Goal: Information Seeking & Learning: Learn about a topic

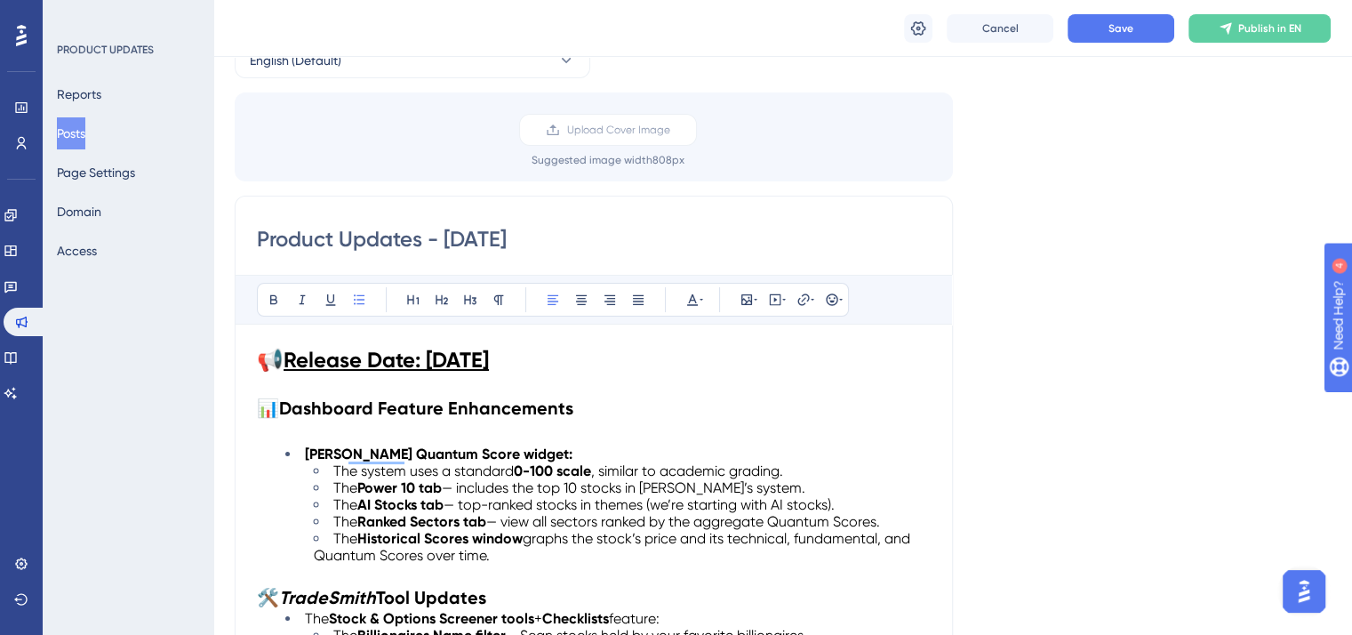
scroll to position [267, 0]
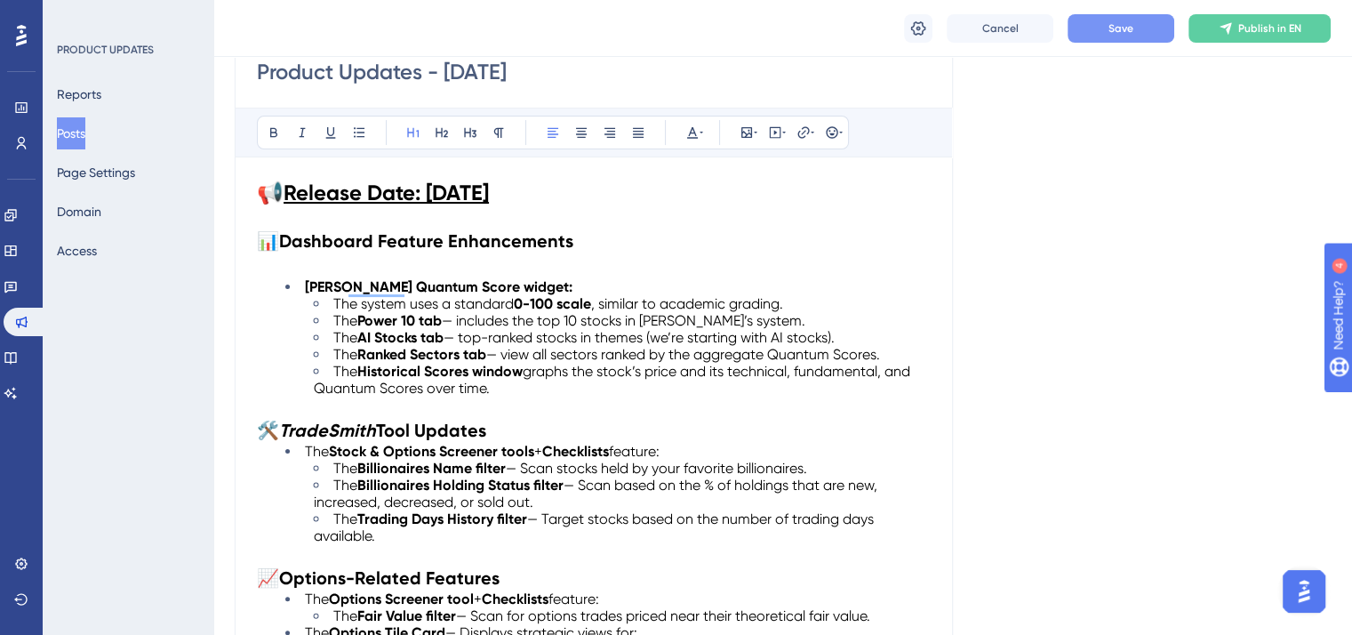
click at [1126, 29] on span "Save" at bounding box center [1120, 28] width 25 height 14
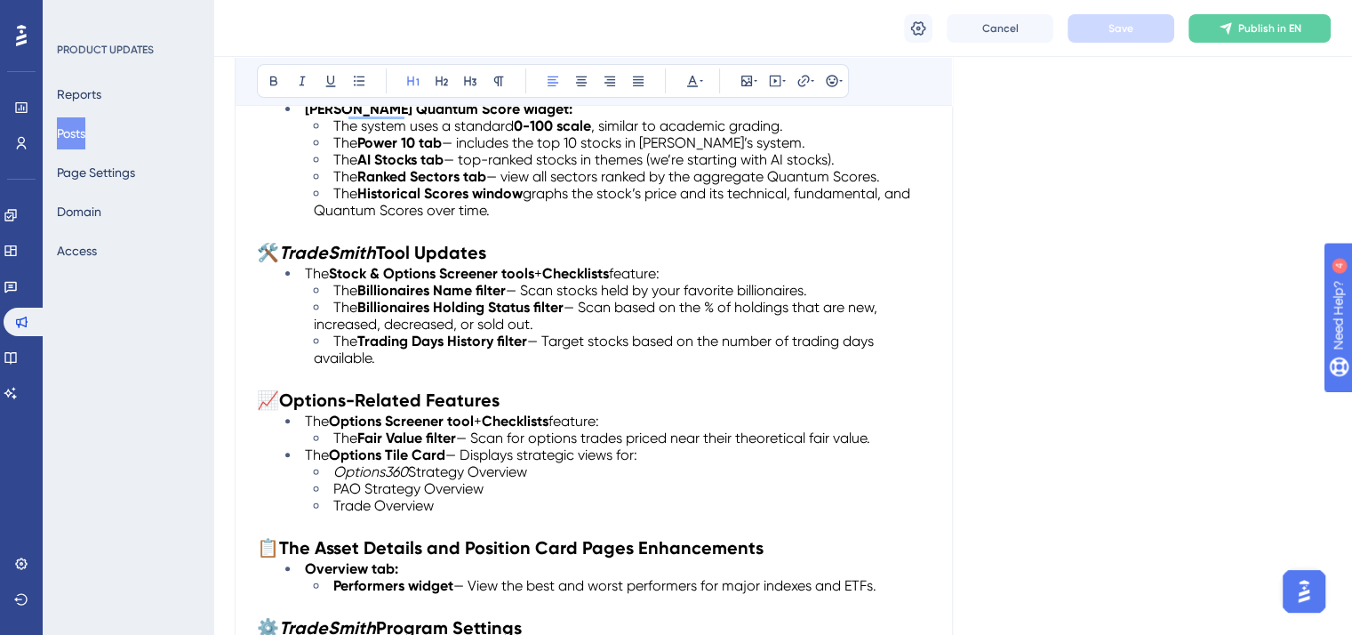
scroll to position [356, 0]
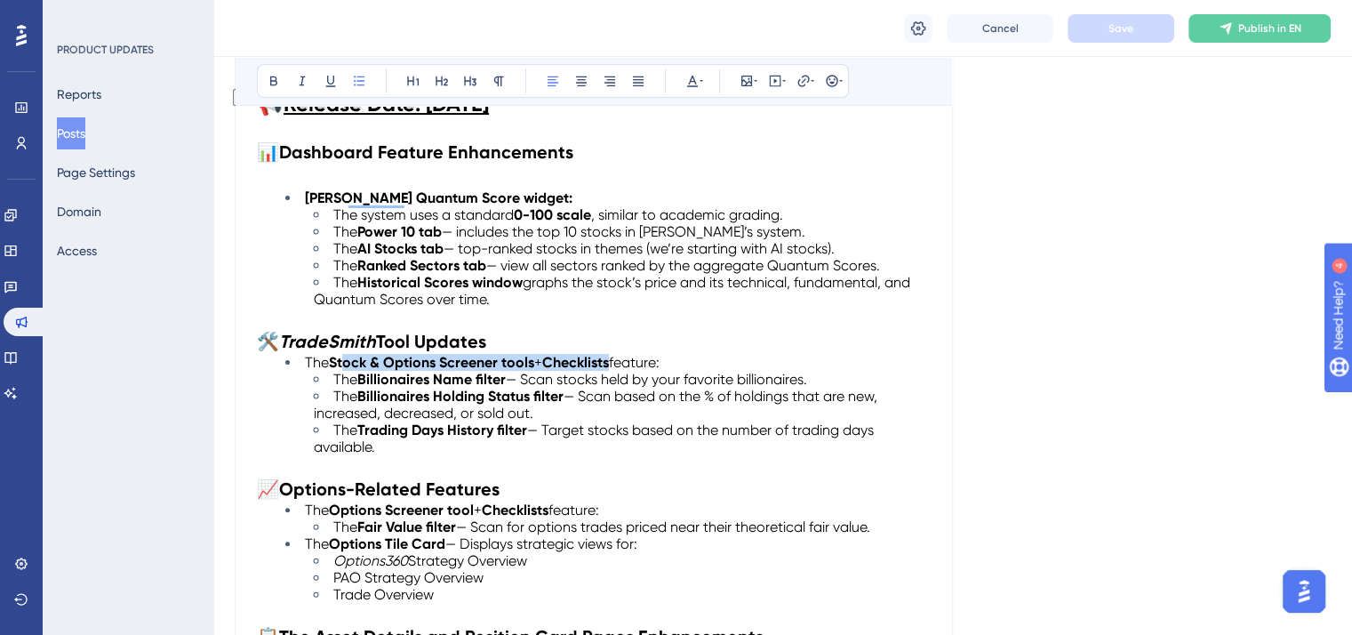
drag, startPoint x: 618, startPoint y: 358, endPoint x: 338, endPoint y: 363, distance: 280.0
click at [338, 363] on li "The Stock & Options Screener tools + Checklists feature:" at bounding box center [607, 362] width 645 height 17
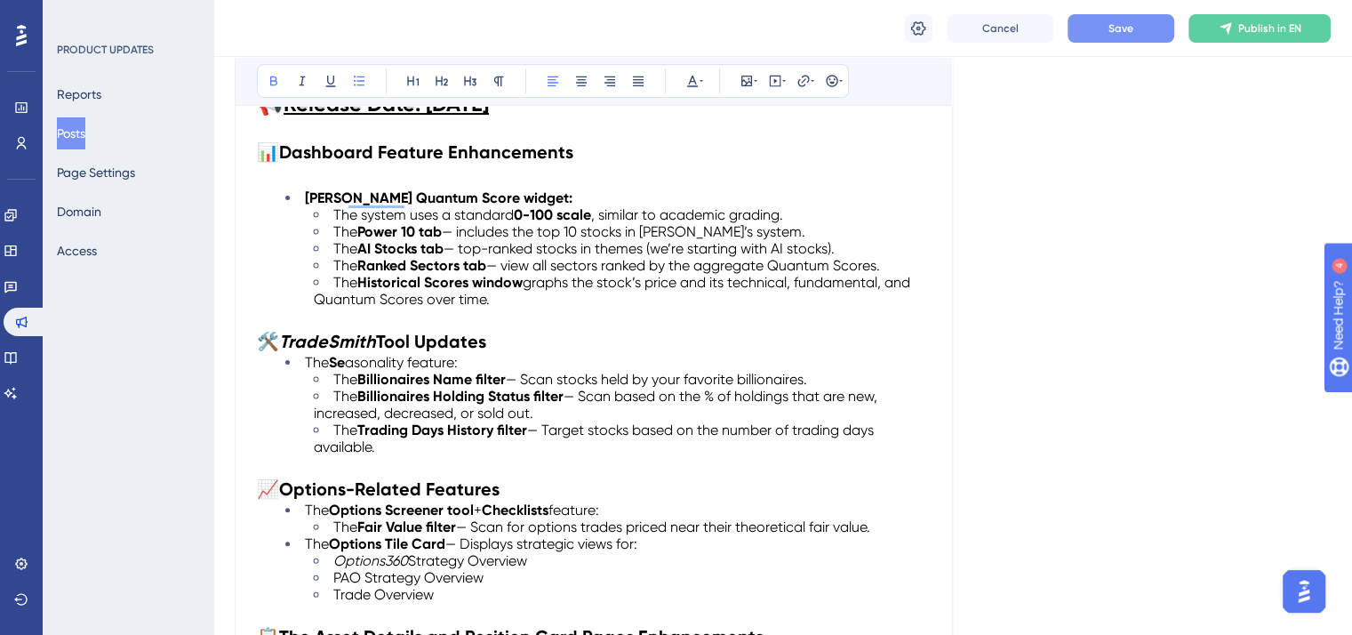
drag, startPoint x: 348, startPoint y: 365, endPoint x: 332, endPoint y: 364, distance: 17.0
click at [332, 364] on li "The Se asonality feature:" at bounding box center [607, 362] width 645 height 17
click at [397, 356] on span "asonality feature:" at bounding box center [401, 362] width 113 height 17
click at [333, 362] on strong "Se" at bounding box center [337, 362] width 16 height 17
click at [430, 360] on span "asonality feature:" at bounding box center [377, 362] width 113 height 17
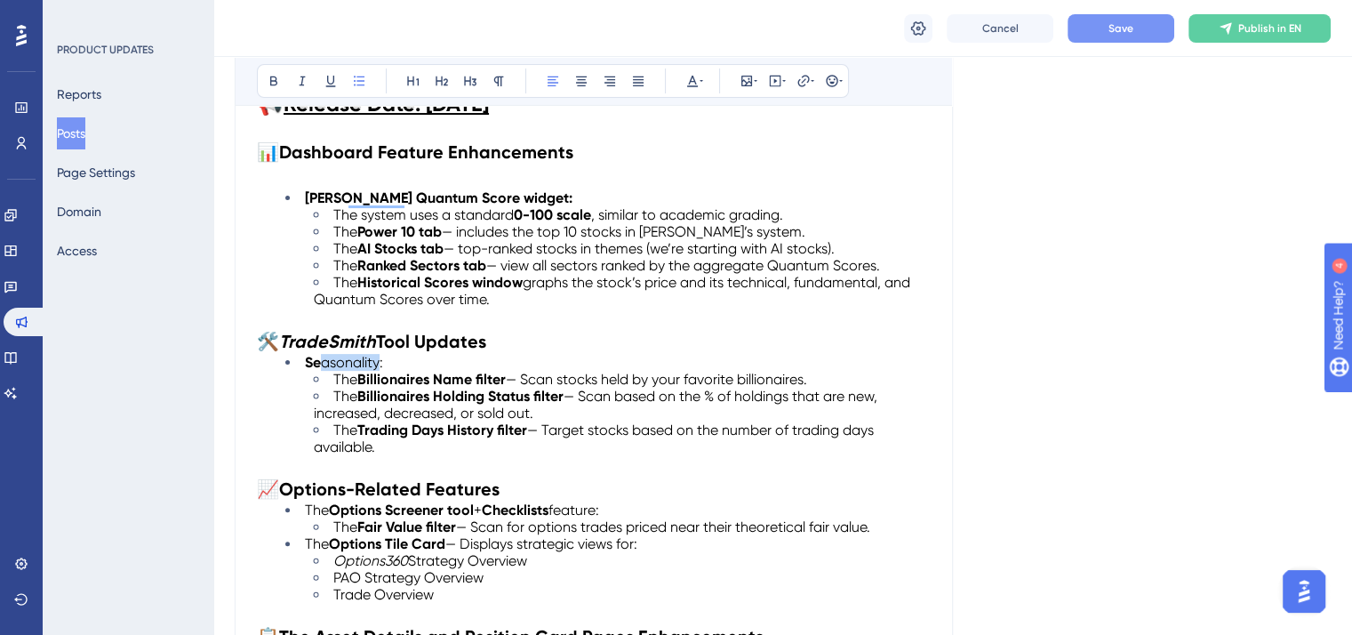
drag, startPoint x: 379, startPoint y: 364, endPoint x: 320, endPoint y: 362, distance: 58.7
click at [320, 362] on li "Se asonality:" at bounding box center [607, 362] width 645 height 17
click at [276, 77] on icon at bounding box center [273, 81] width 7 height 10
click at [444, 356] on li "Seasonality :" at bounding box center [607, 362] width 645 height 17
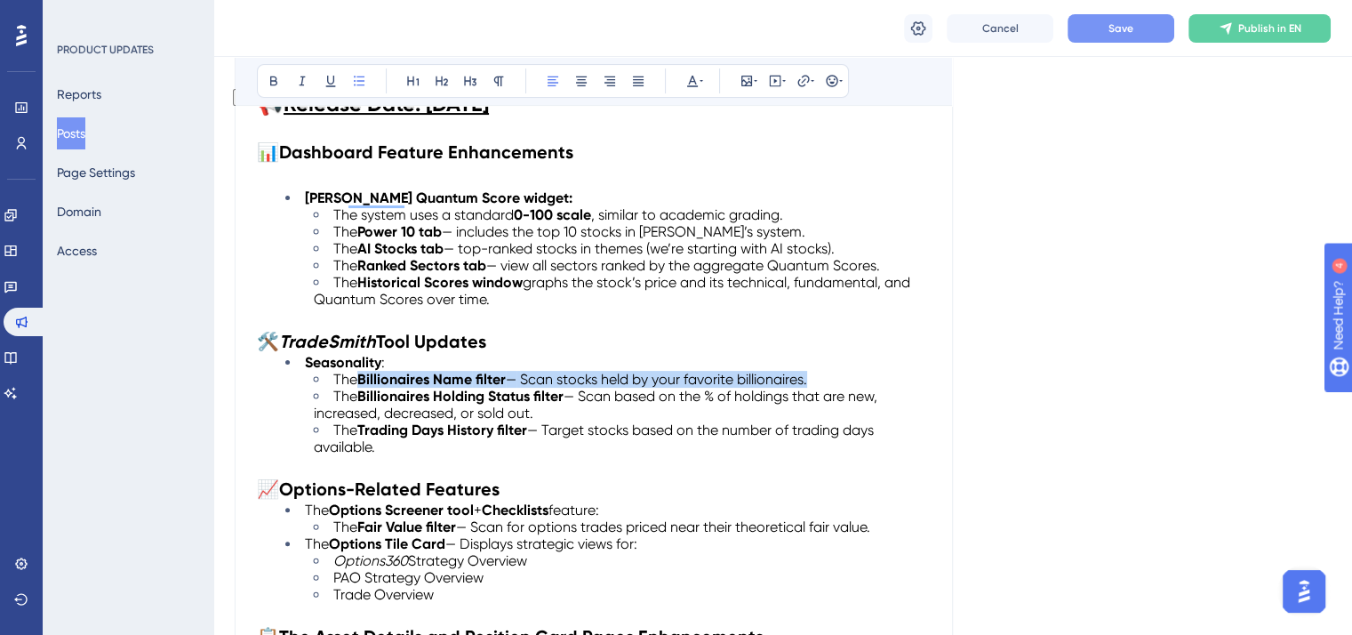
drag, startPoint x: 818, startPoint y: 379, endPoint x: 363, endPoint y: 380, distance: 455.1
click at [363, 380] on li "The Billionaires Name filter — Scan stocks held by your favorite billionaires." at bounding box center [622, 379] width 617 height 17
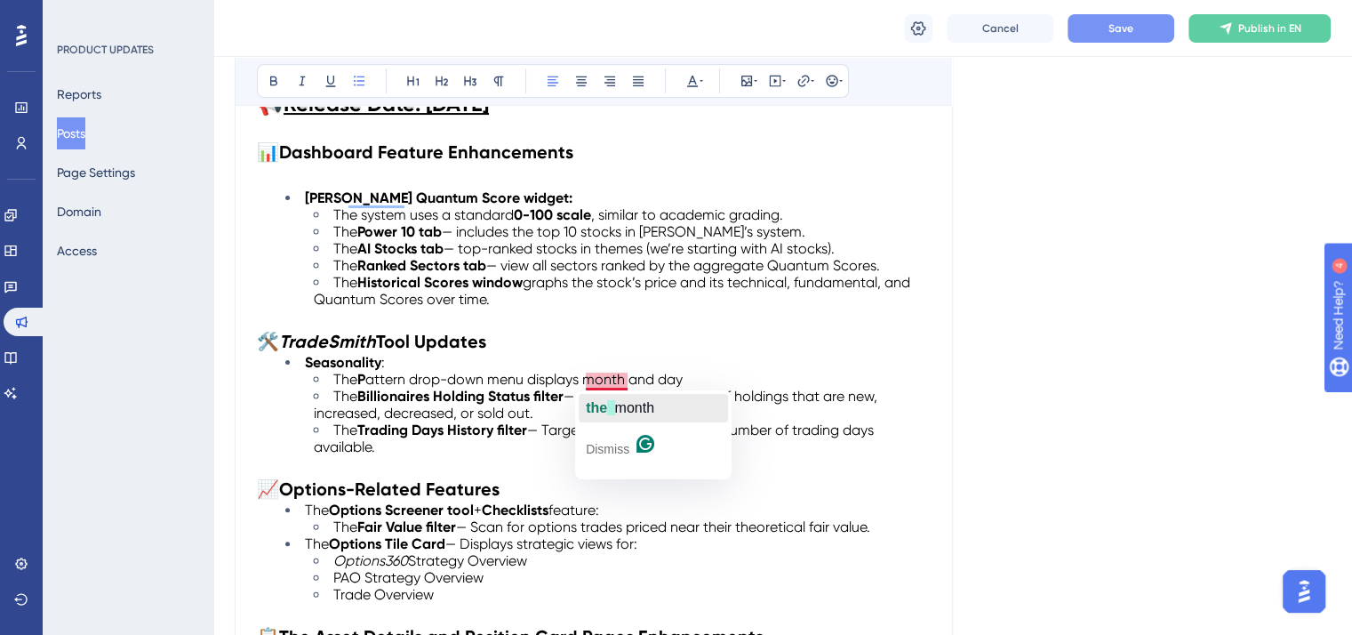
click at [614, 413] on span "button" at bounding box center [610, 407] width 7 height 15
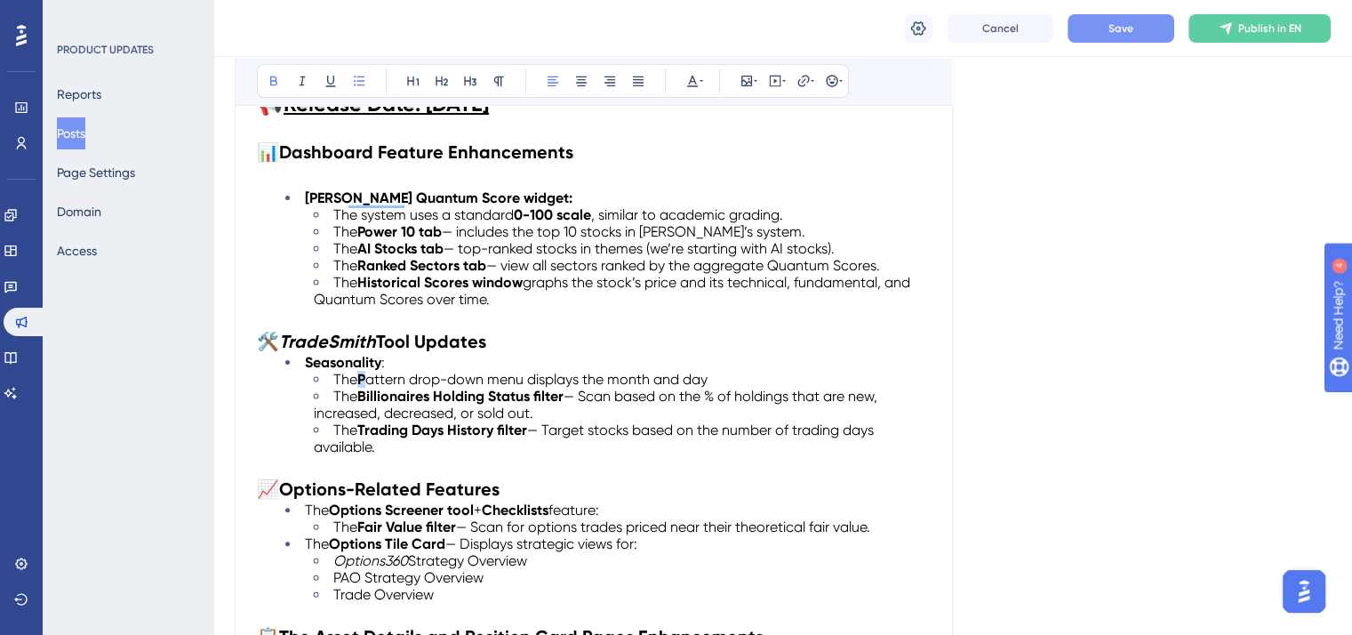
drag, startPoint x: 370, startPoint y: 380, endPoint x: 360, endPoint y: 378, distance: 9.9
click at [360, 378] on li "The P attern drop-down menu displays the month and day" at bounding box center [622, 379] width 617 height 17
click at [434, 380] on span "attern drop-down menu displays the month and day" at bounding box center [536, 379] width 342 height 17
click at [363, 380] on strong "P" at bounding box center [361, 379] width 8 height 17
click at [274, 83] on icon at bounding box center [274, 81] width 14 height 14
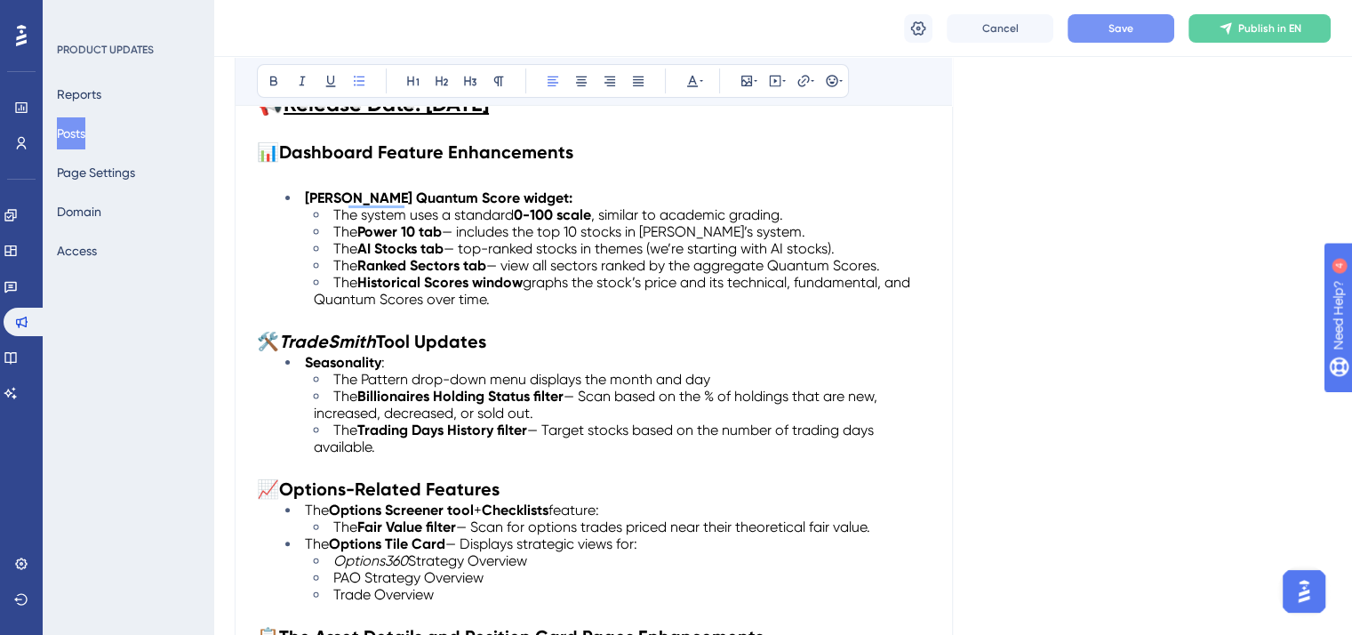
click at [527, 367] on li "Seasonality :" at bounding box center [607, 362] width 645 height 17
click at [530, 378] on span "The Pattern drop-down menu displays the month and day" at bounding box center [521, 379] width 377 height 17
click at [619, 374] on span "The Pattern drop-down menu now displays the month and day" at bounding box center [537, 379] width 408 height 17
click at [867, 376] on span "The Pattern drop-down menu now displays the American date format: month and day" at bounding box center [612, 379] width 559 height 17
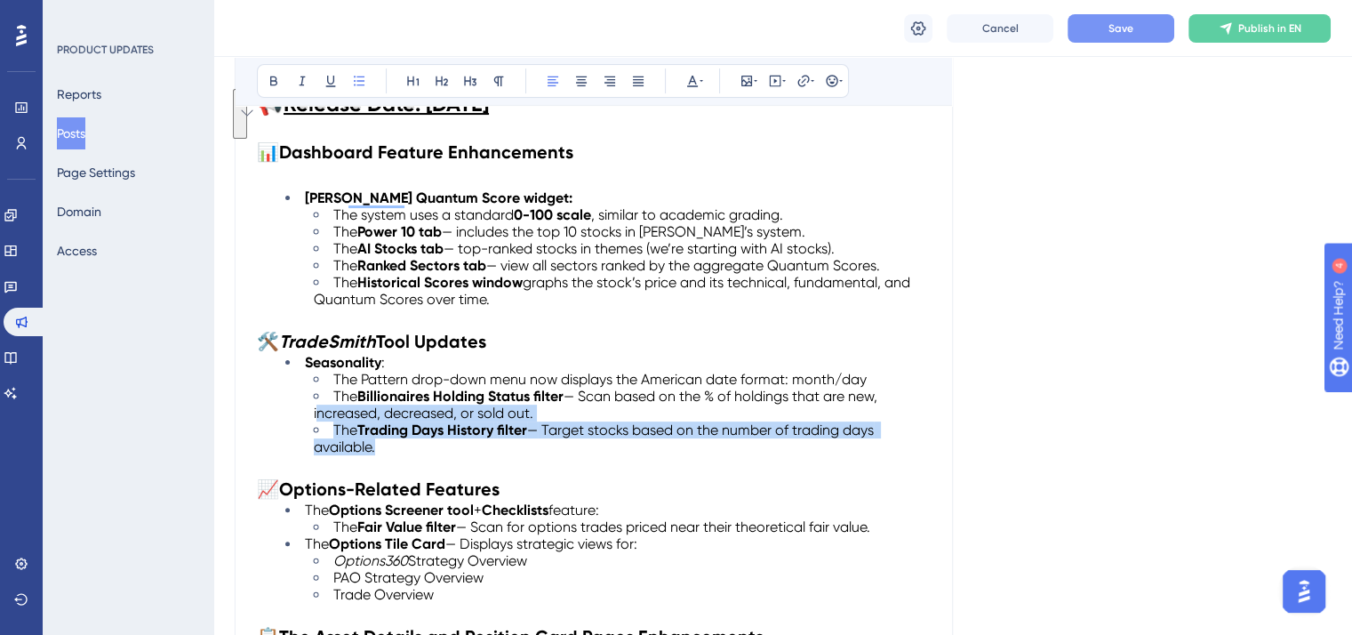
drag, startPoint x: 388, startPoint y: 450, endPoint x: 308, endPoint y: 414, distance: 86.7
click at [308, 414] on ul "The Pattern drop-down menu now displays the American date format: month/day The…" at bounding box center [607, 413] width 645 height 84
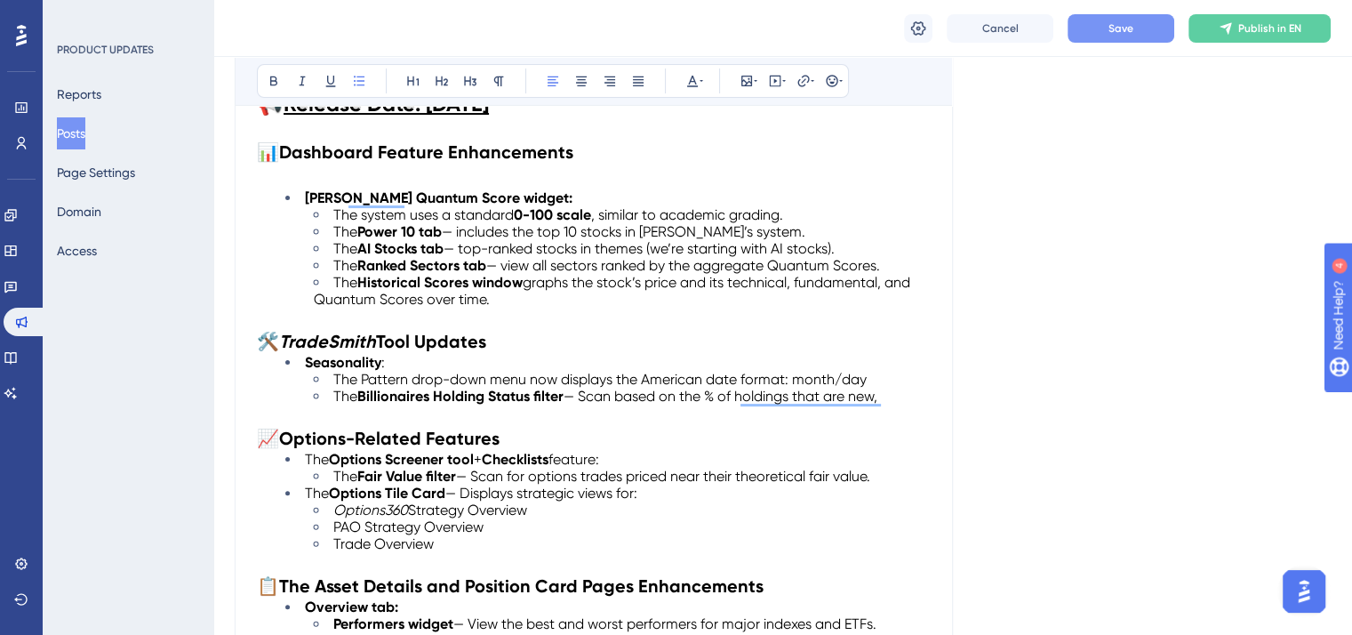
click at [1105, 36] on button "Save" at bounding box center [1121, 28] width 107 height 28
click at [18, 248] on icon at bounding box center [11, 251] width 14 height 14
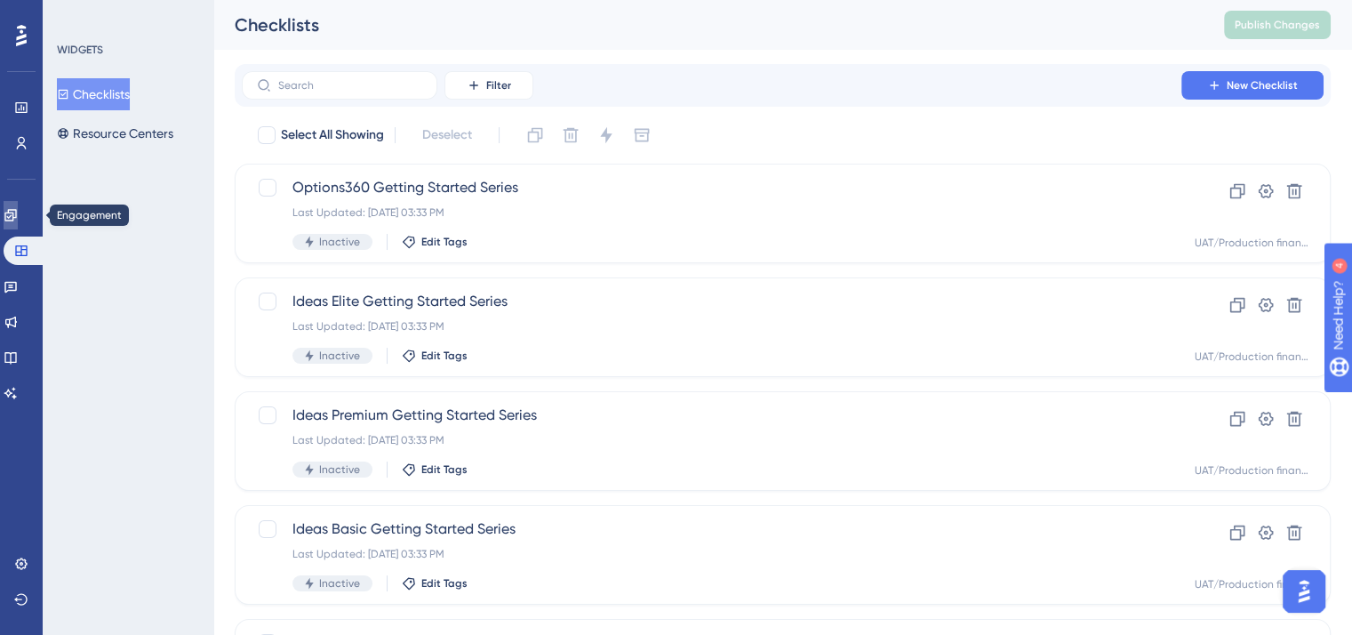
click at [18, 205] on link at bounding box center [11, 215] width 14 height 28
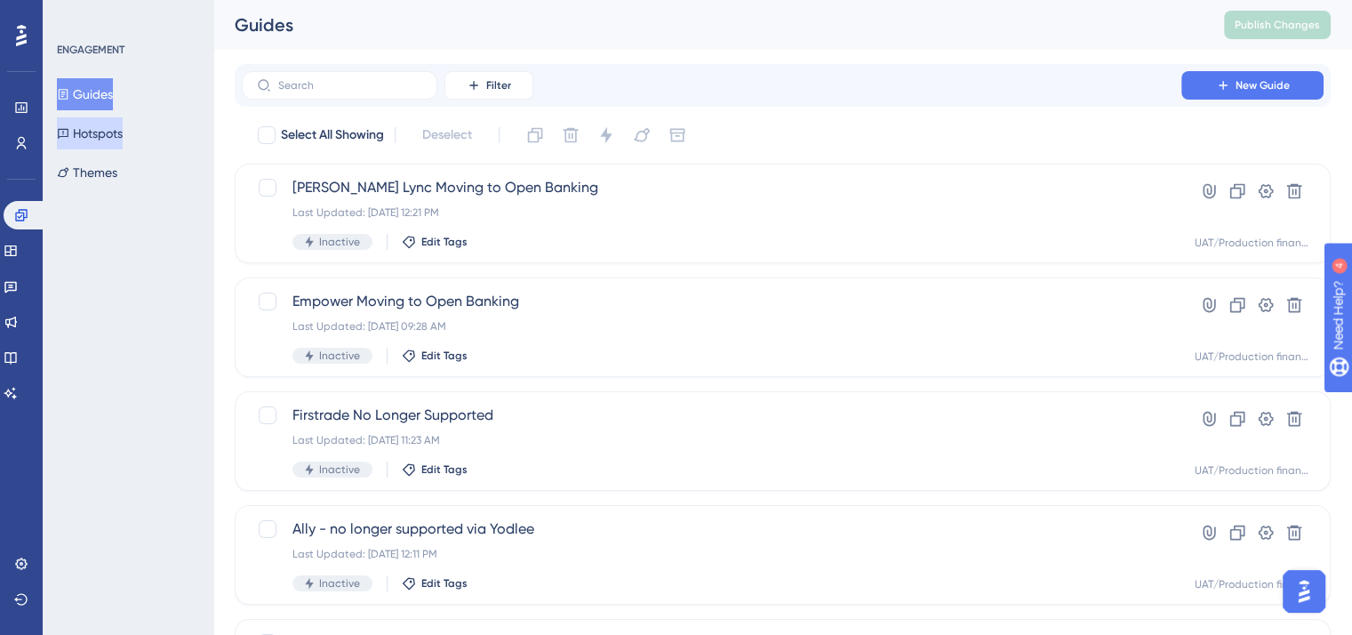
click at [103, 135] on button "Hotspots" at bounding box center [90, 133] width 66 height 32
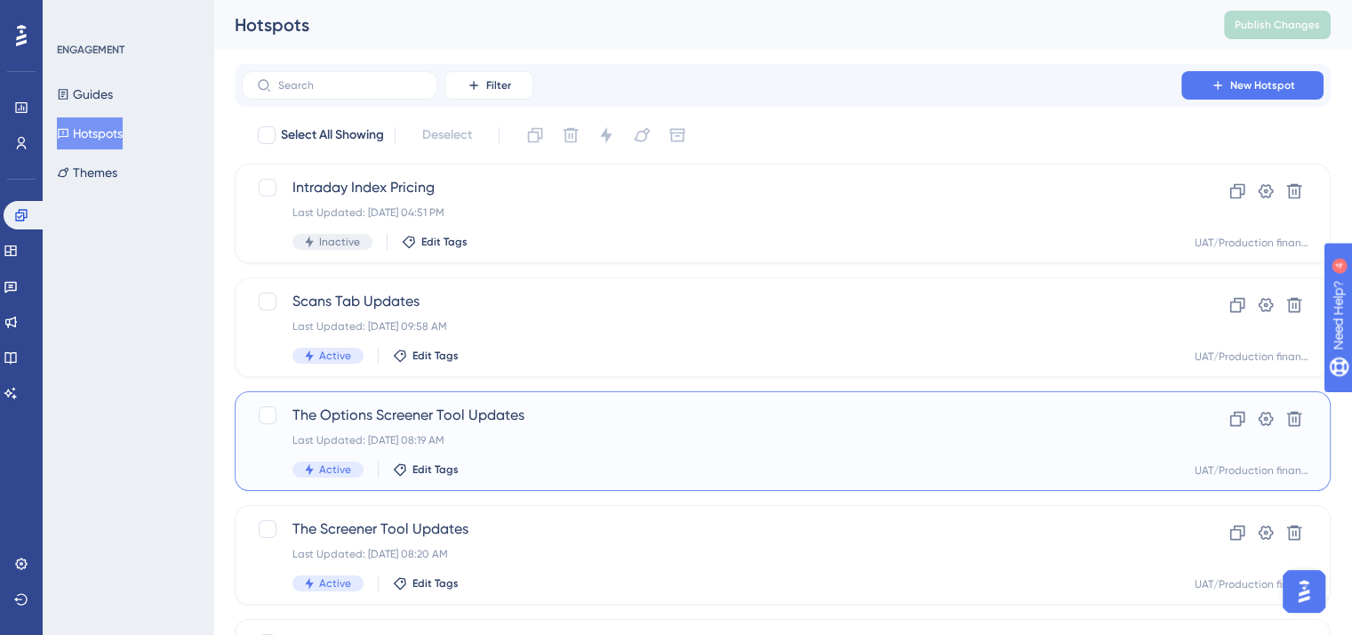
click at [701, 438] on div "Last Updated: [DATE] 08:19 AM" at bounding box center [711, 440] width 838 height 14
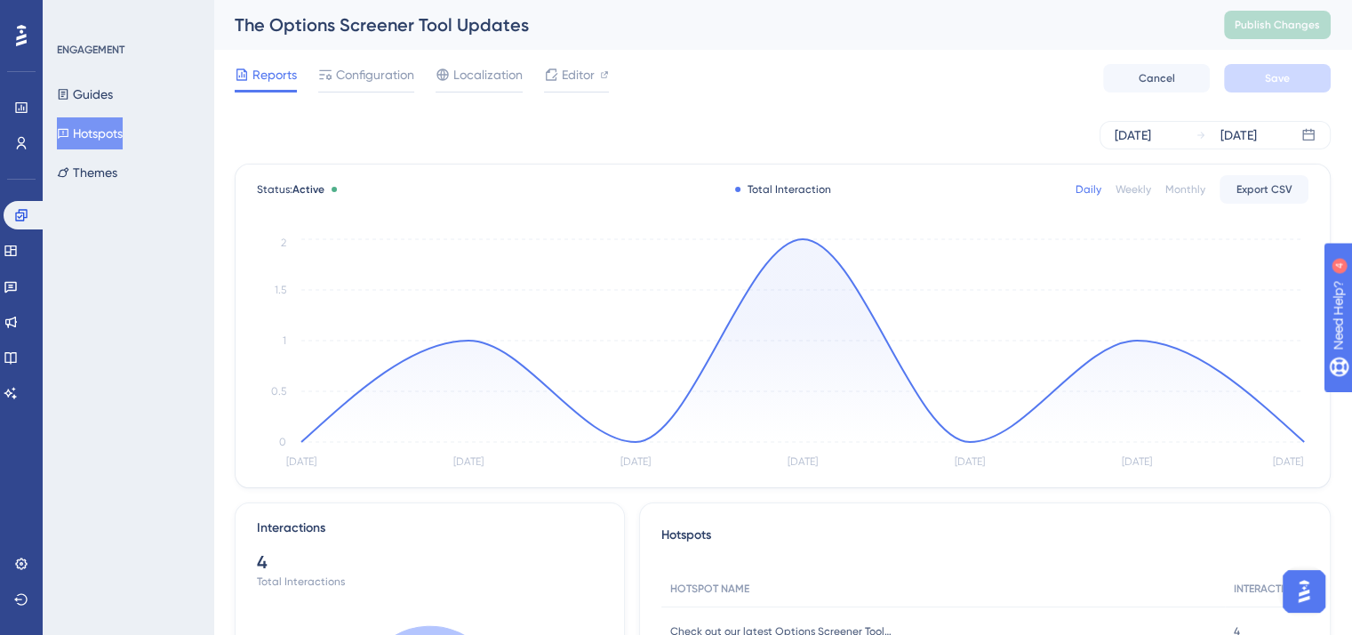
click at [111, 133] on button "Hotspots" at bounding box center [90, 133] width 66 height 32
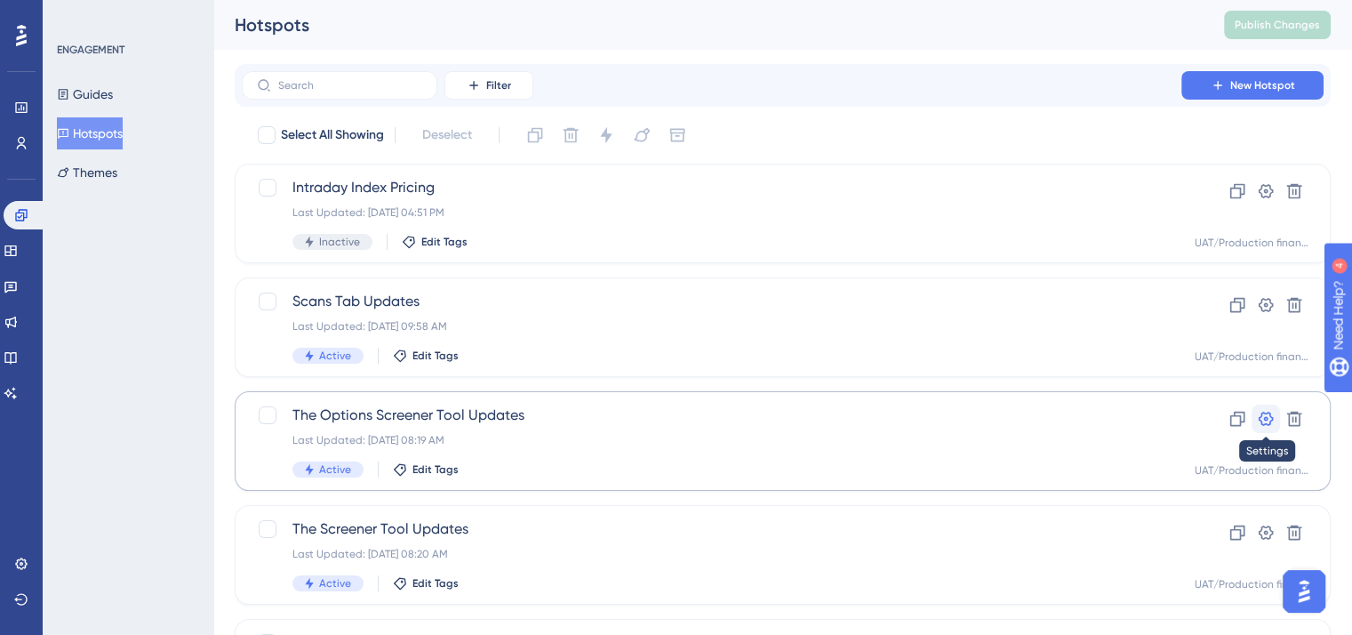
click at [1264, 420] on icon at bounding box center [1266, 419] width 18 height 18
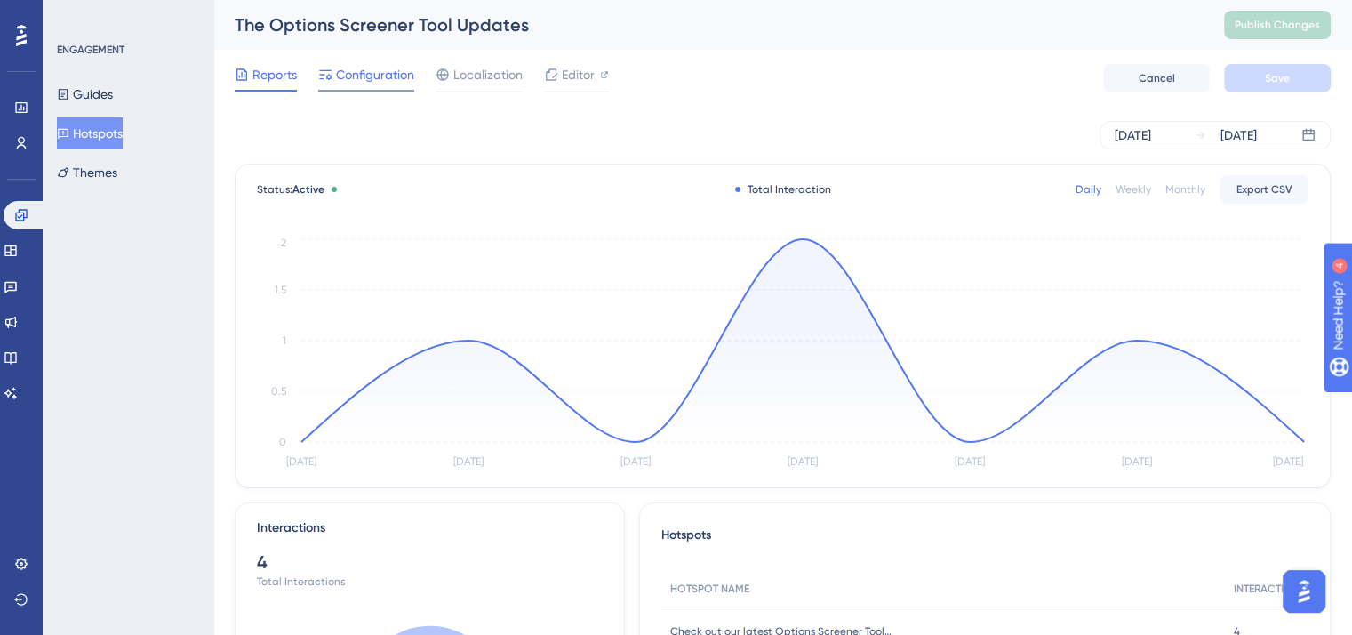
click at [358, 78] on span "Configuration" at bounding box center [375, 74] width 78 height 21
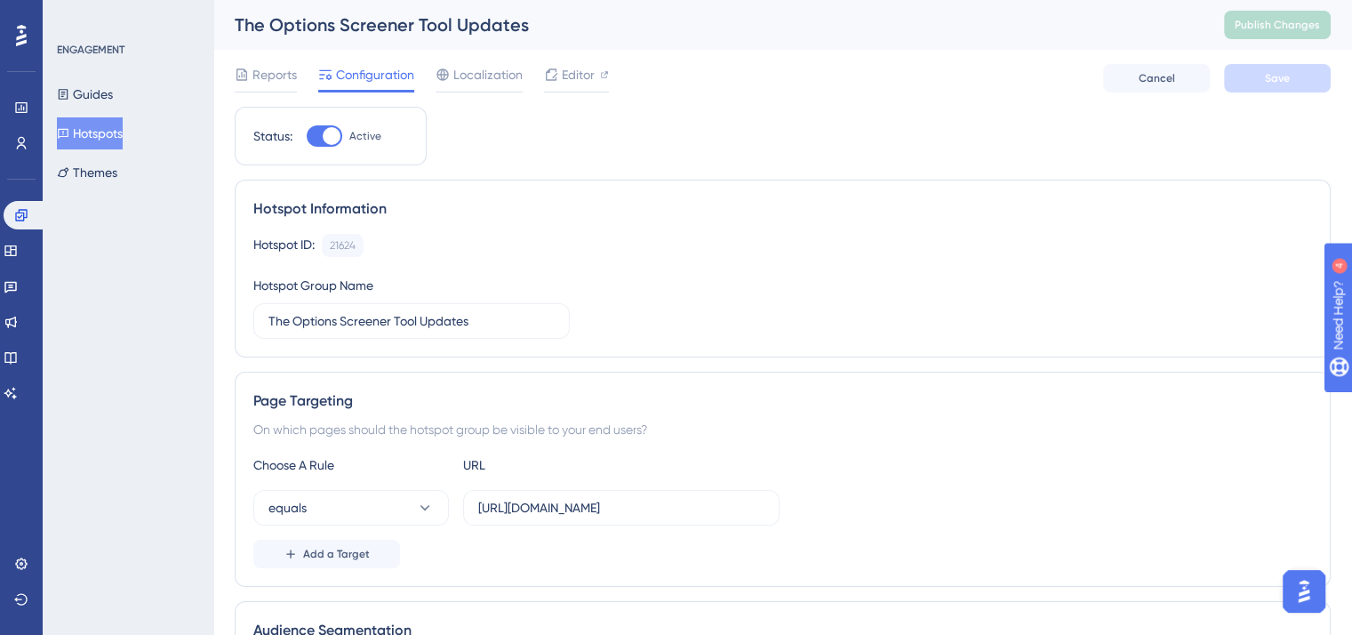
click at [316, 135] on div at bounding box center [325, 135] width 36 height 21
click at [307, 136] on input "Active" at bounding box center [306, 136] width 1 height 1
checkbox input "false"
click at [1265, 83] on span "Save" at bounding box center [1277, 78] width 25 height 14
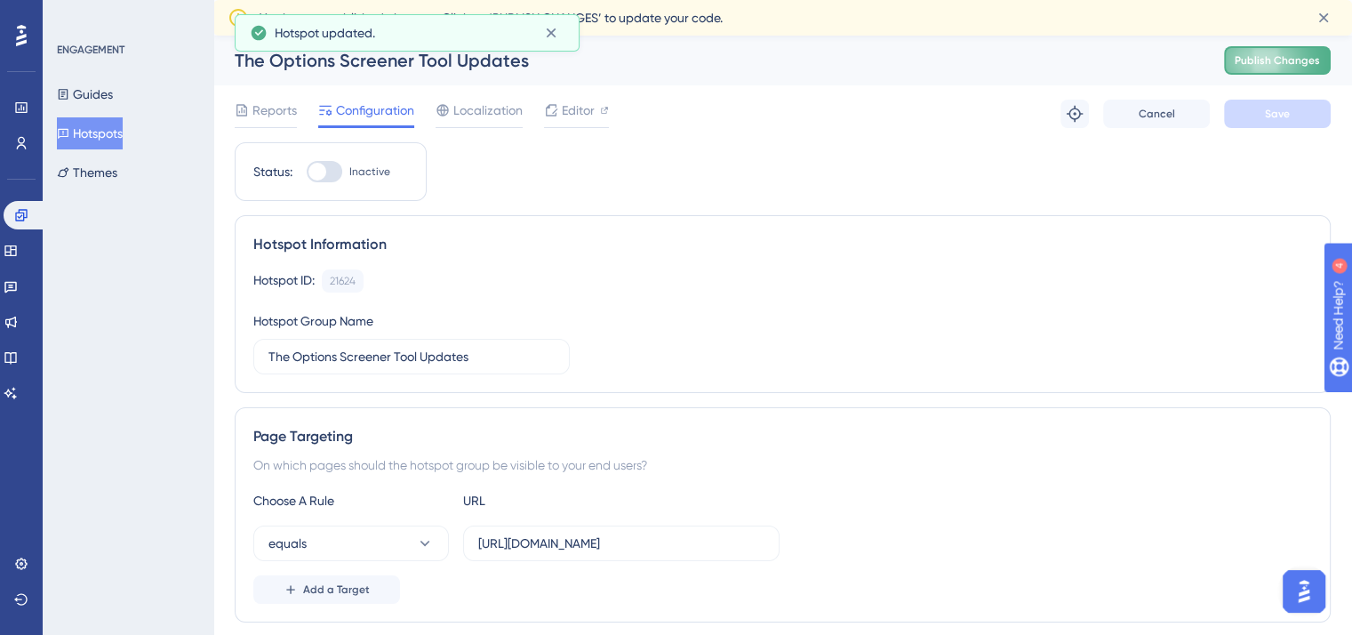
click at [1279, 61] on span "Publish Changes" at bounding box center [1277, 60] width 85 height 14
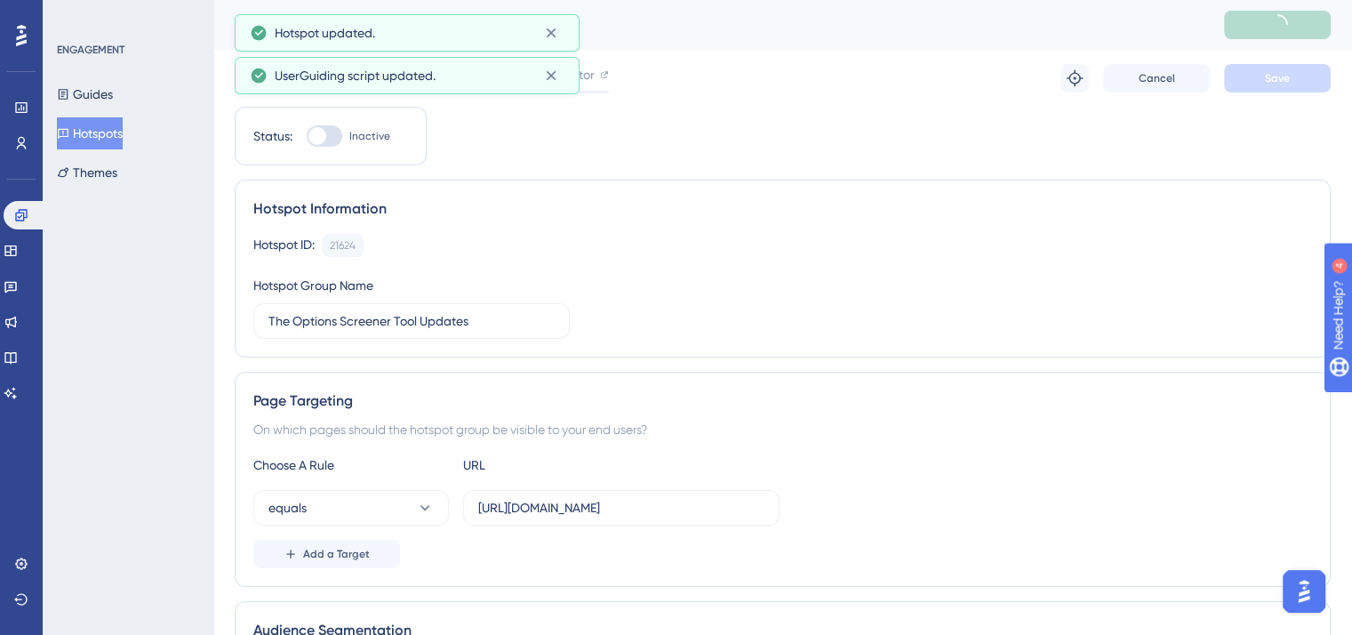
click at [119, 129] on button "Hotspots" at bounding box center [90, 133] width 66 height 32
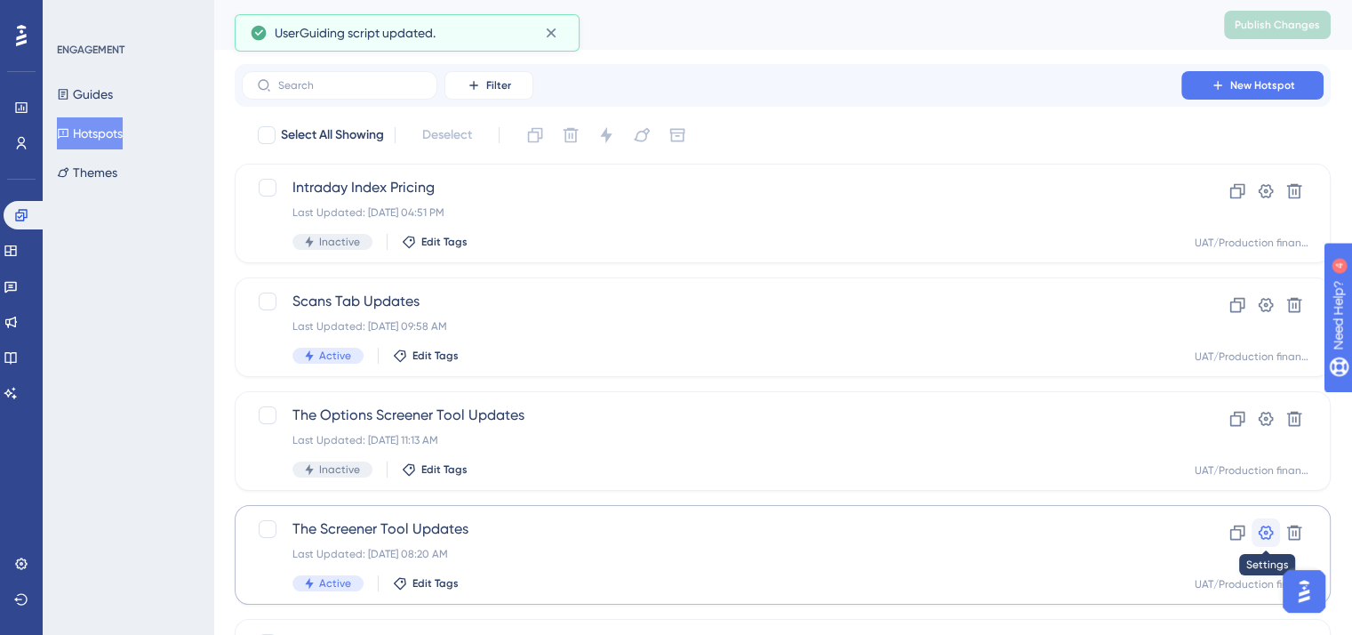
click at [1265, 529] on icon at bounding box center [1266, 533] width 18 height 18
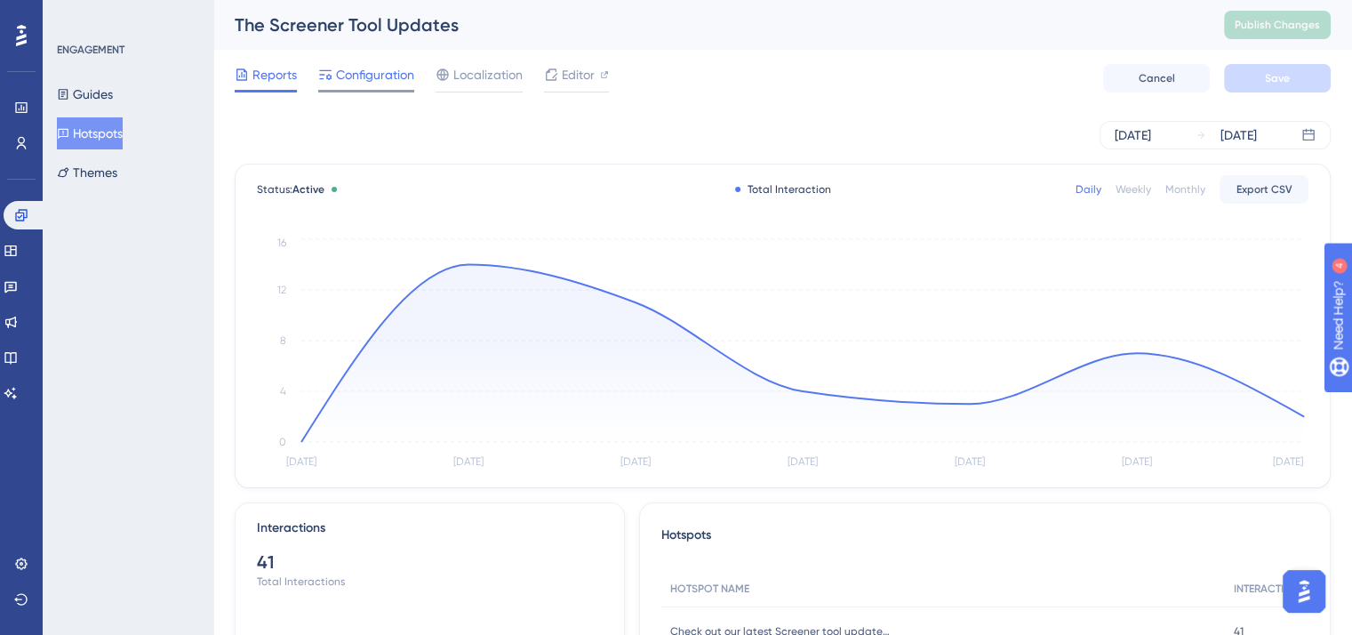
click at [376, 79] on span "Configuration" at bounding box center [375, 74] width 78 height 21
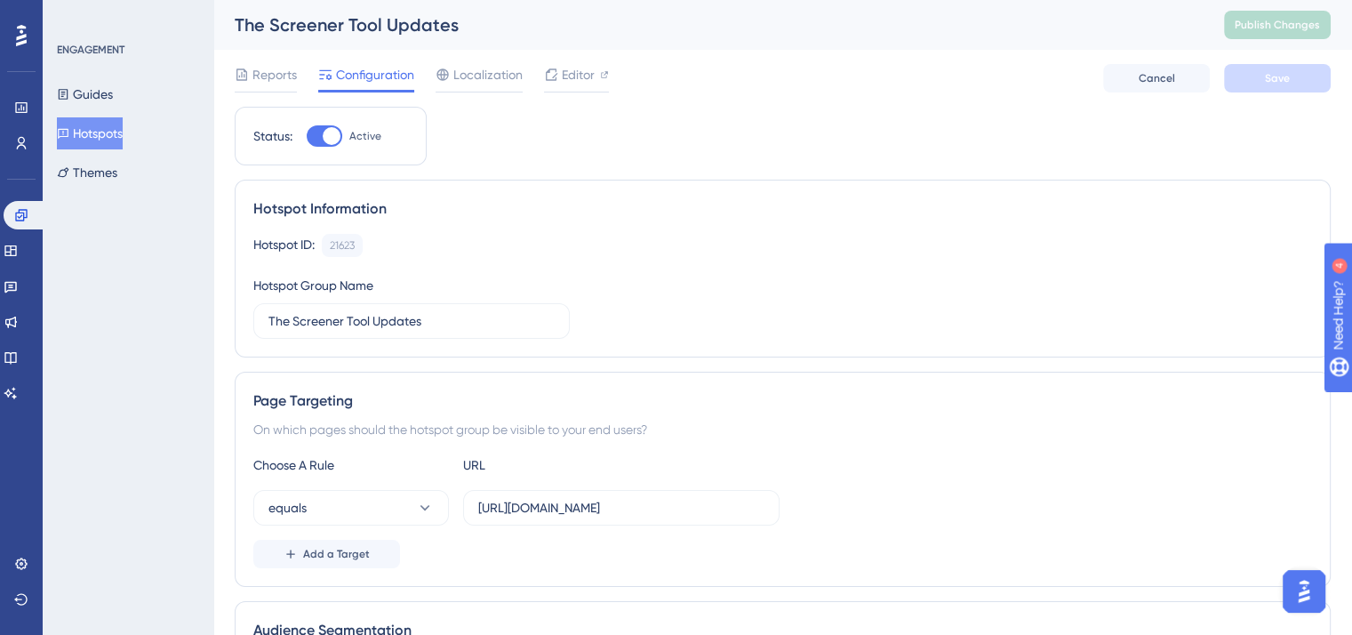
click at [315, 133] on div at bounding box center [325, 135] width 36 height 21
click at [307, 136] on input "Active" at bounding box center [306, 136] width 1 height 1
checkbox input "false"
click at [1284, 86] on button "Save" at bounding box center [1277, 78] width 107 height 28
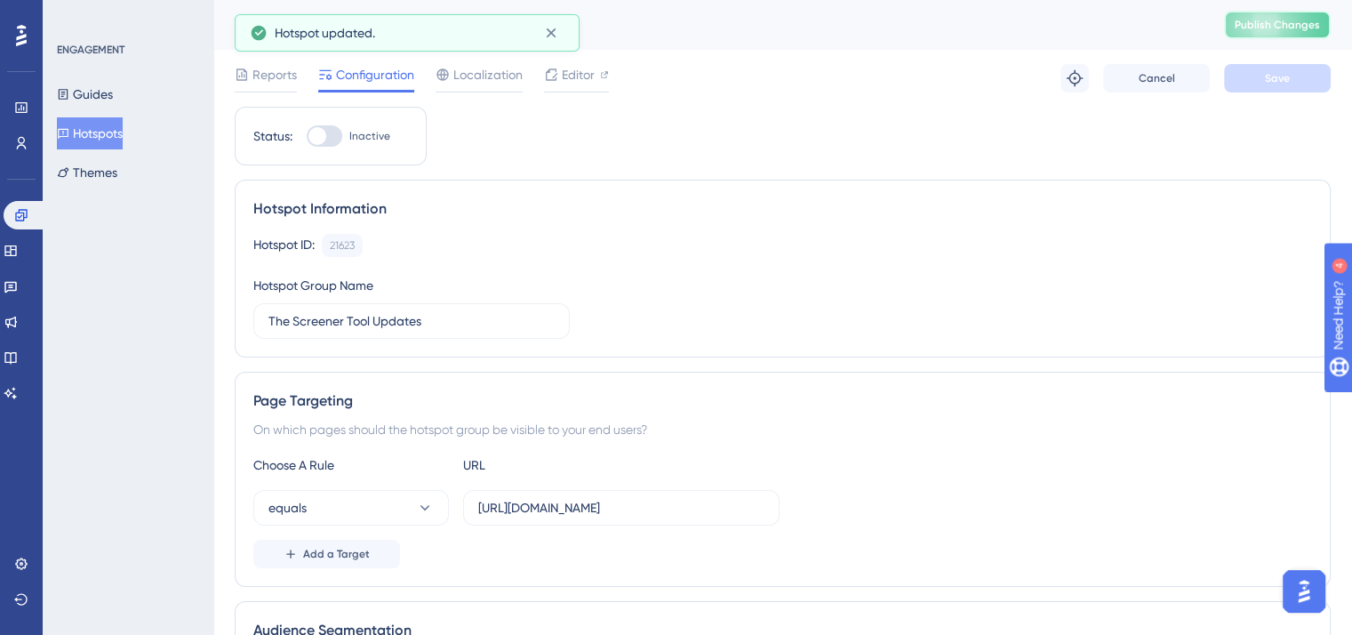
click at [1284, 29] on span "Publish Changes" at bounding box center [1277, 25] width 85 height 14
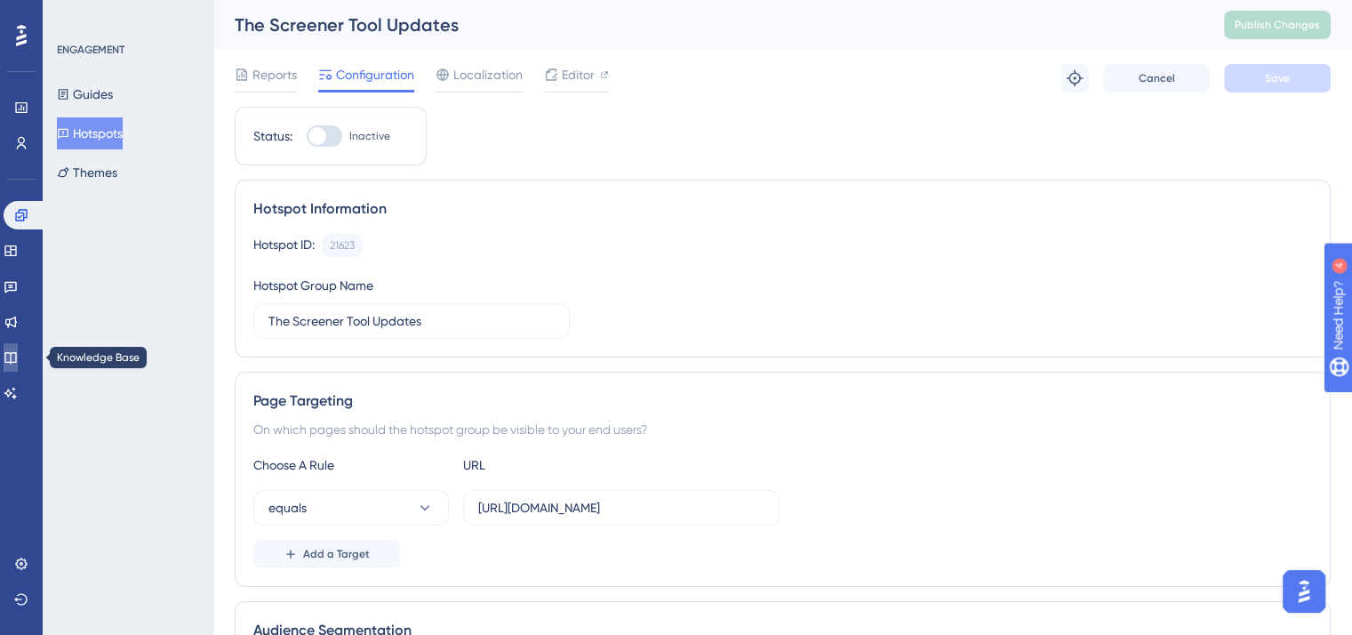
drag, startPoint x: 25, startPoint y: 354, endPoint x: 27, endPoint y: 340, distance: 14.3
click at [18, 354] on icon at bounding box center [11, 357] width 14 height 14
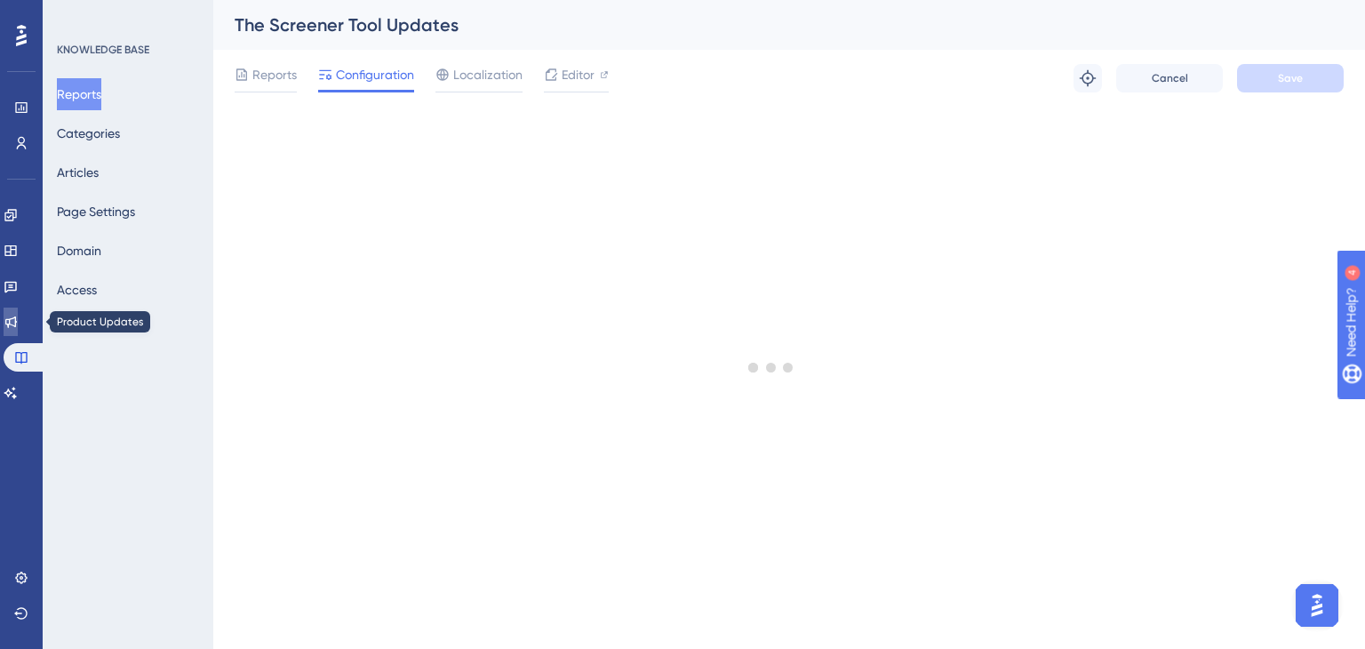
click at [18, 322] on link at bounding box center [11, 322] width 14 height 28
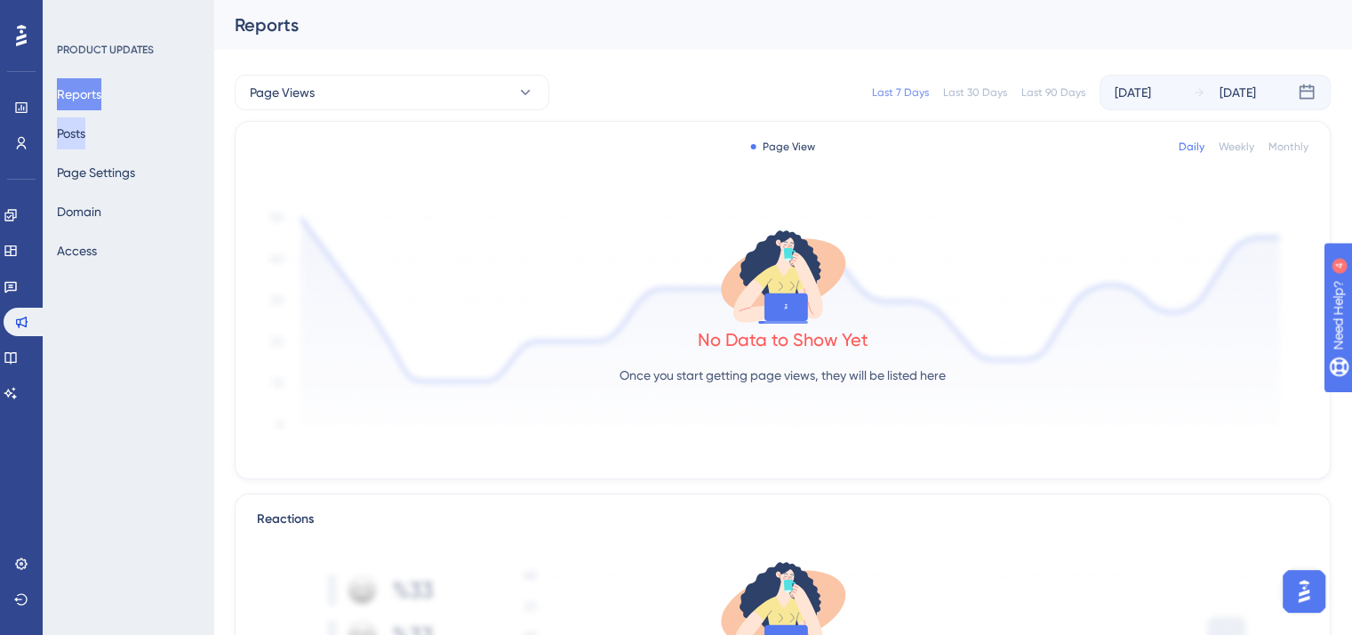
click at [85, 128] on button "Posts" at bounding box center [71, 133] width 28 height 32
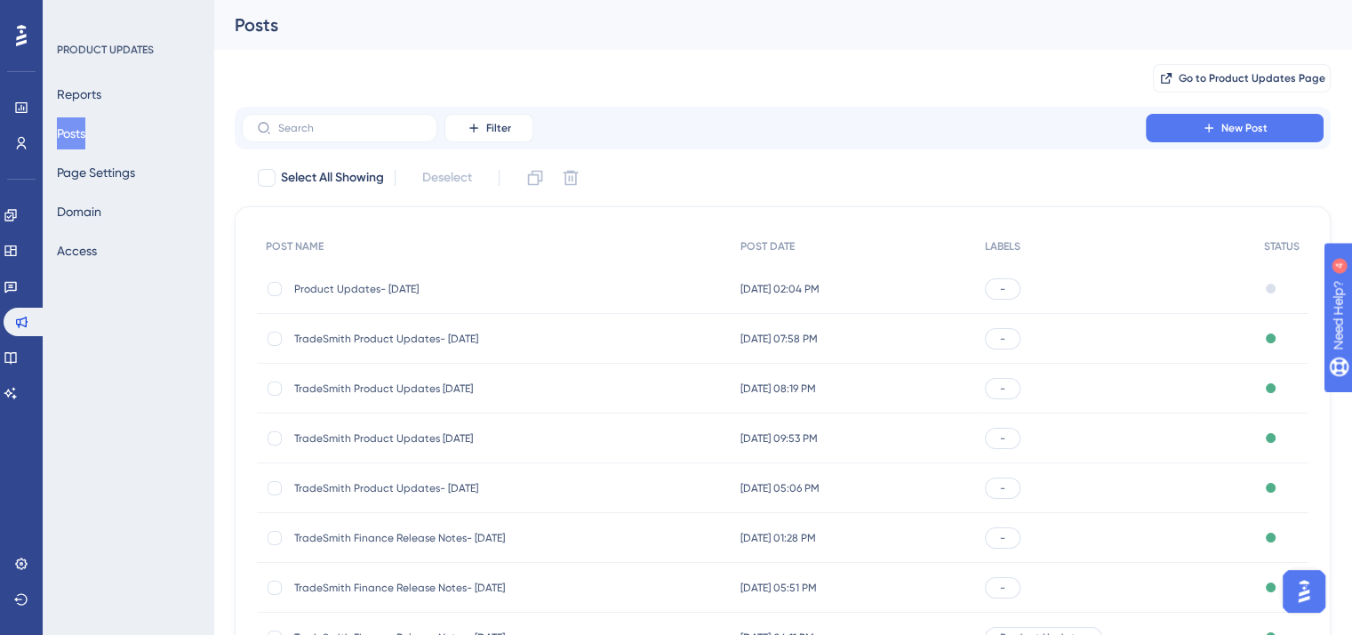
click at [416, 292] on span "Product Updates- [DATE]" at bounding box center [436, 289] width 284 height 14
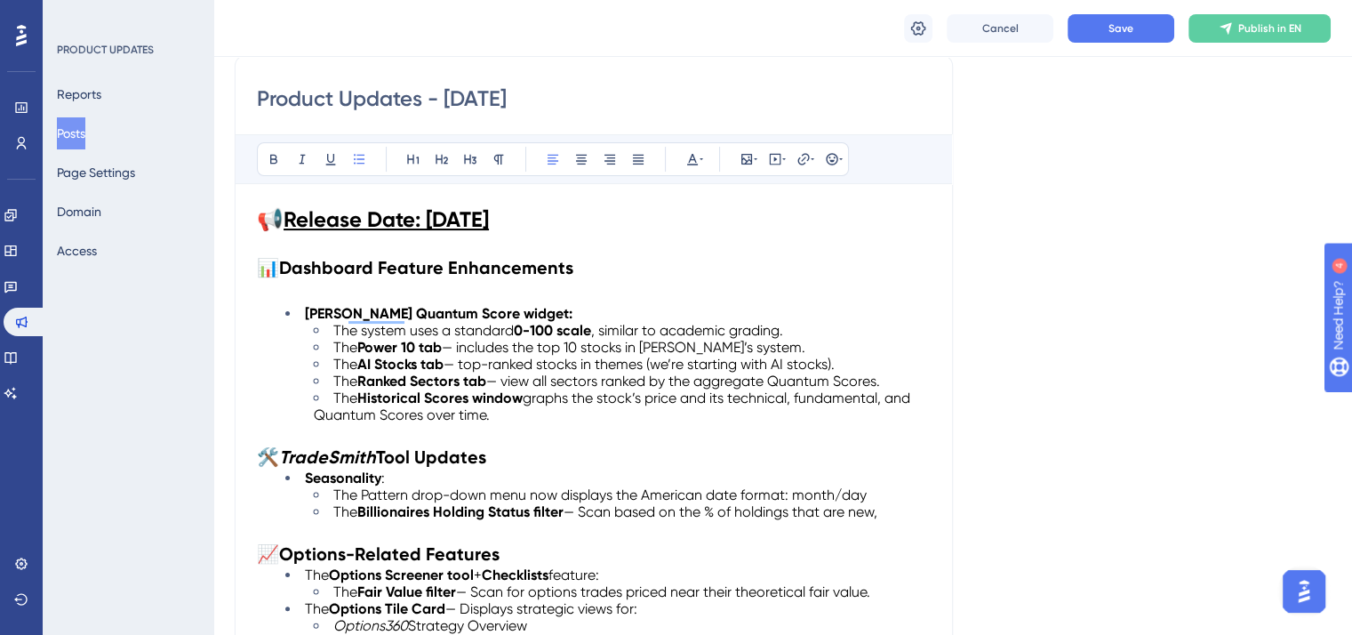
scroll to position [379, 0]
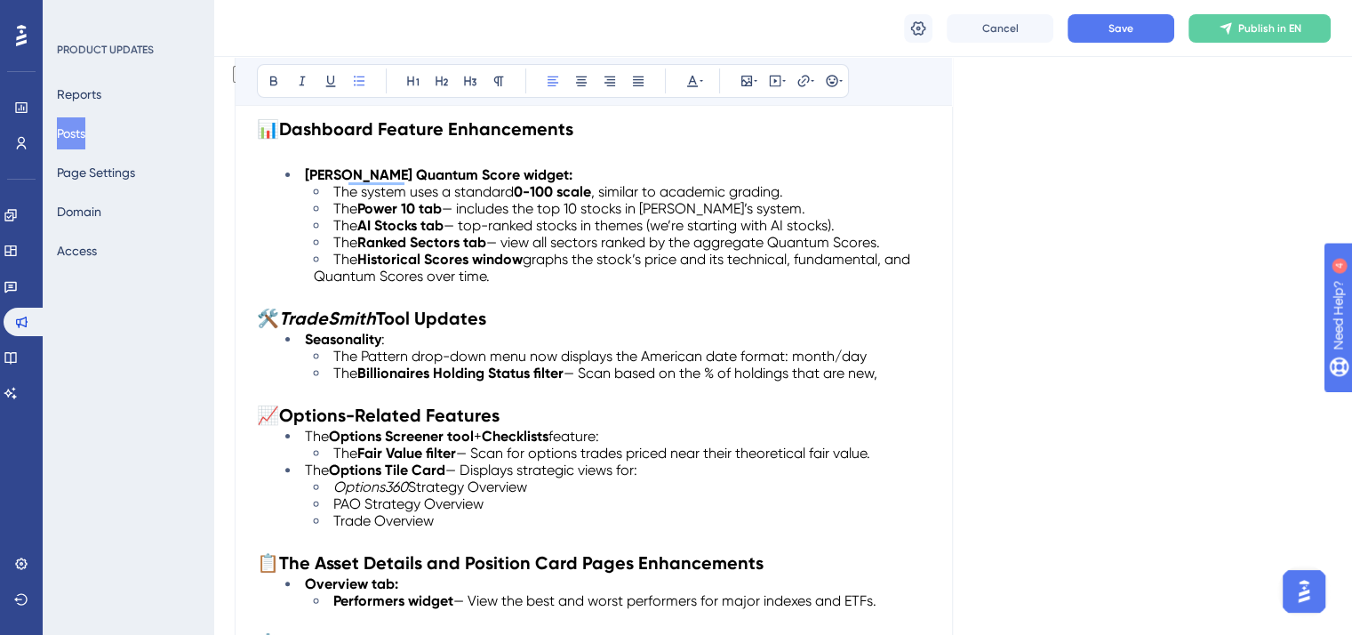
drag, startPoint x: 887, startPoint y: 373, endPoint x: 328, endPoint y: 376, distance: 559.1
click at [328, 376] on li "The Billionaires Holding Status filter — Scan based on the % of holdings that a…" at bounding box center [622, 372] width 617 height 17
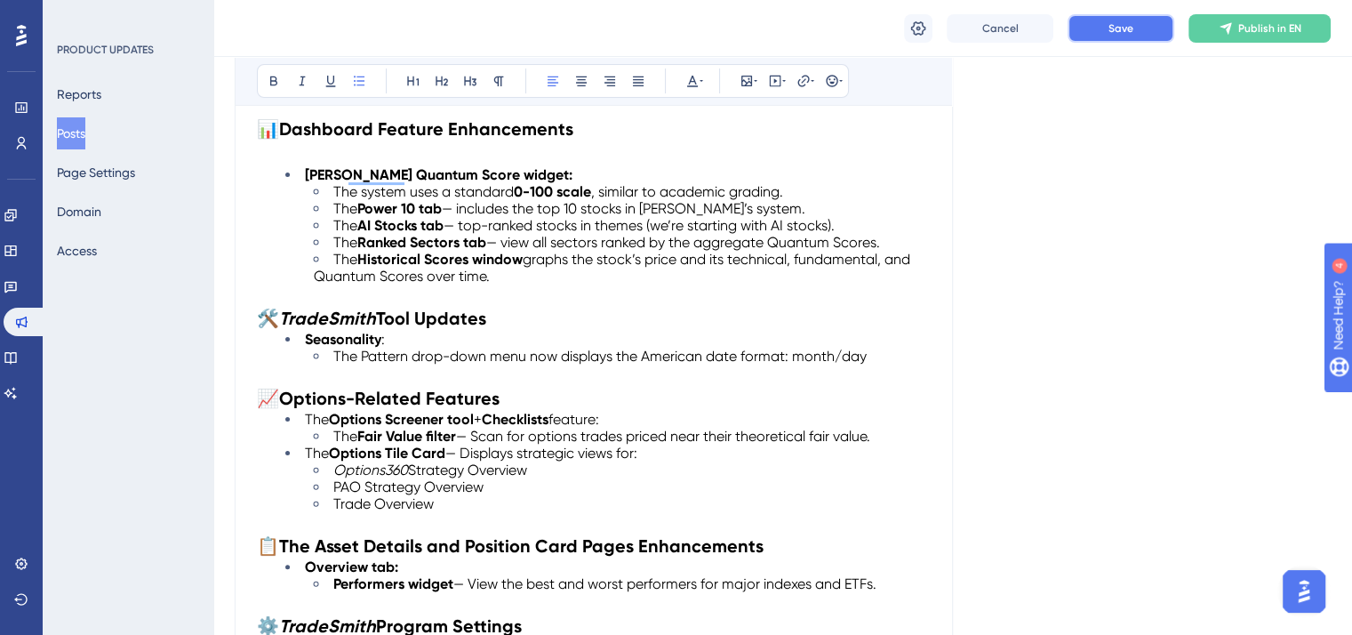
click at [1138, 27] on button "Save" at bounding box center [1121, 28] width 107 height 28
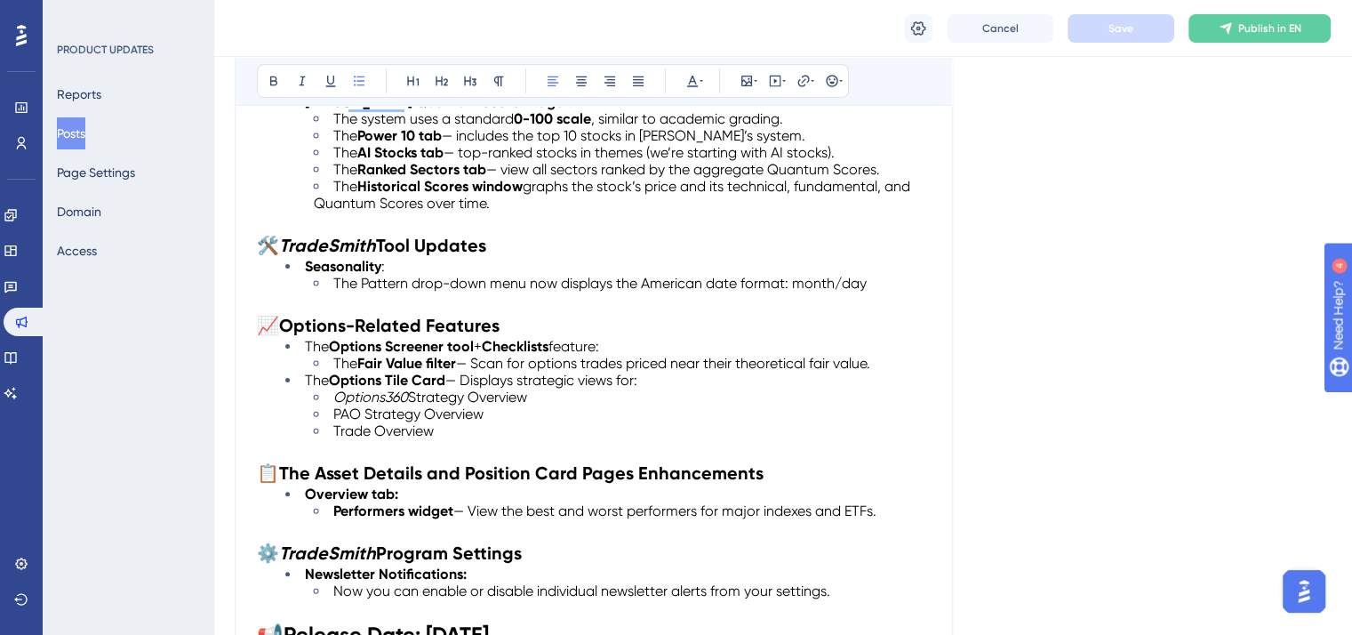
scroll to position [556, 0]
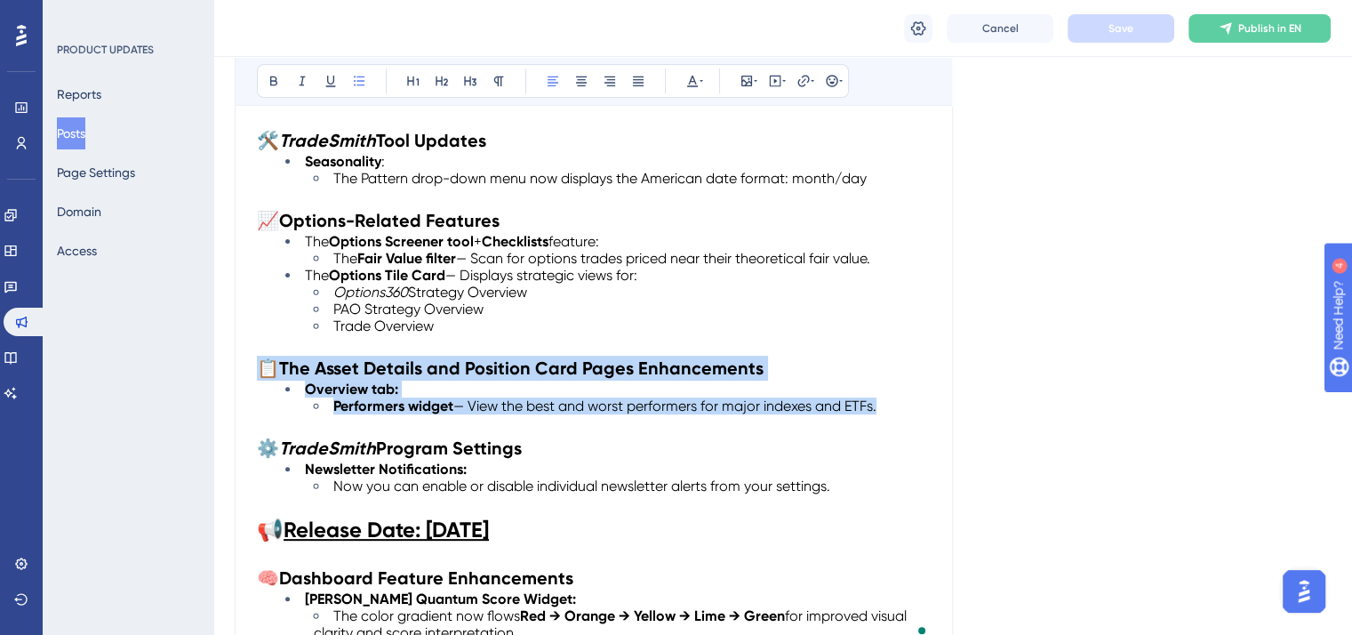
drag, startPoint x: 889, startPoint y: 403, endPoint x: 266, endPoint y: 364, distance: 624.3
click at [266, 364] on div "📢 Release Date: [DATE] 📊 Dashboard Feature Enhancements [PERSON_NAME] Quantum S…" at bounding box center [594, 265] width 674 height 752
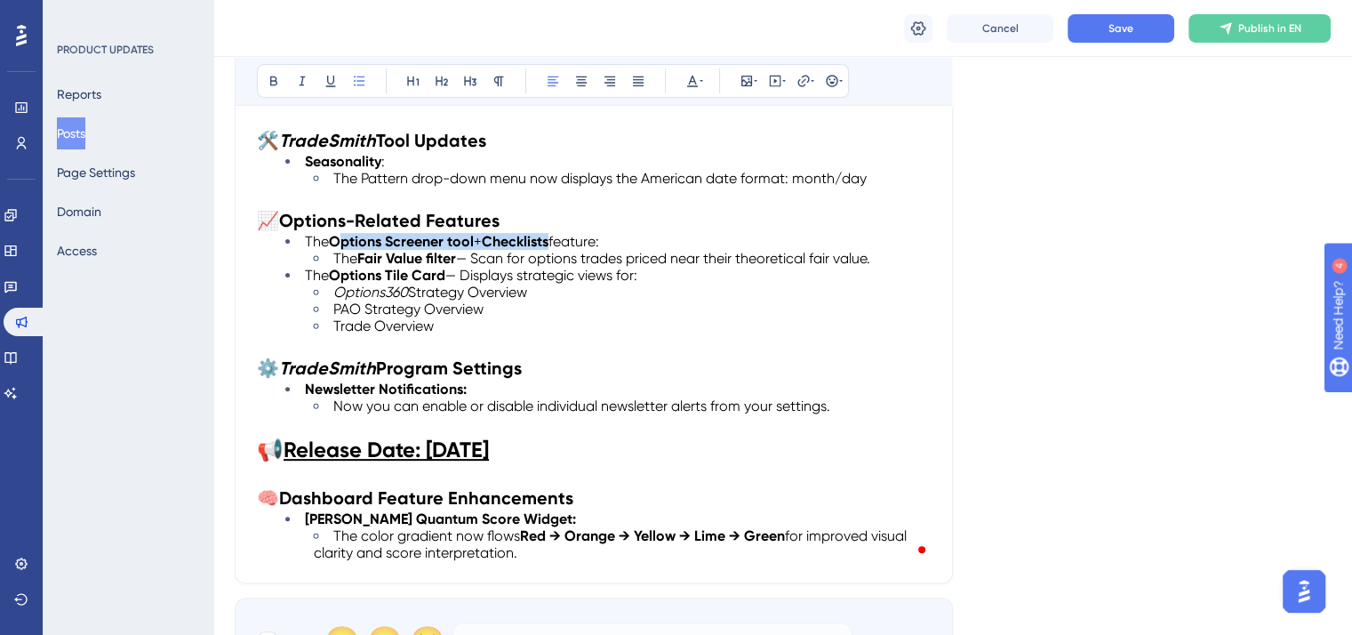
drag, startPoint x: 557, startPoint y: 239, endPoint x: 335, endPoint y: 246, distance: 222.3
click at [335, 246] on li "The Options Screener tool + Checklists feature:" at bounding box center [607, 241] width 645 height 17
click at [617, 238] on li "The Options Screener tool + Checklists feature:" at bounding box center [607, 241] width 645 height 17
drag, startPoint x: 617, startPoint y: 238, endPoint x: 334, endPoint y: 244, distance: 282.7
click at [334, 244] on li "The Options Screener tool + Checklists feature:" at bounding box center [607, 241] width 645 height 17
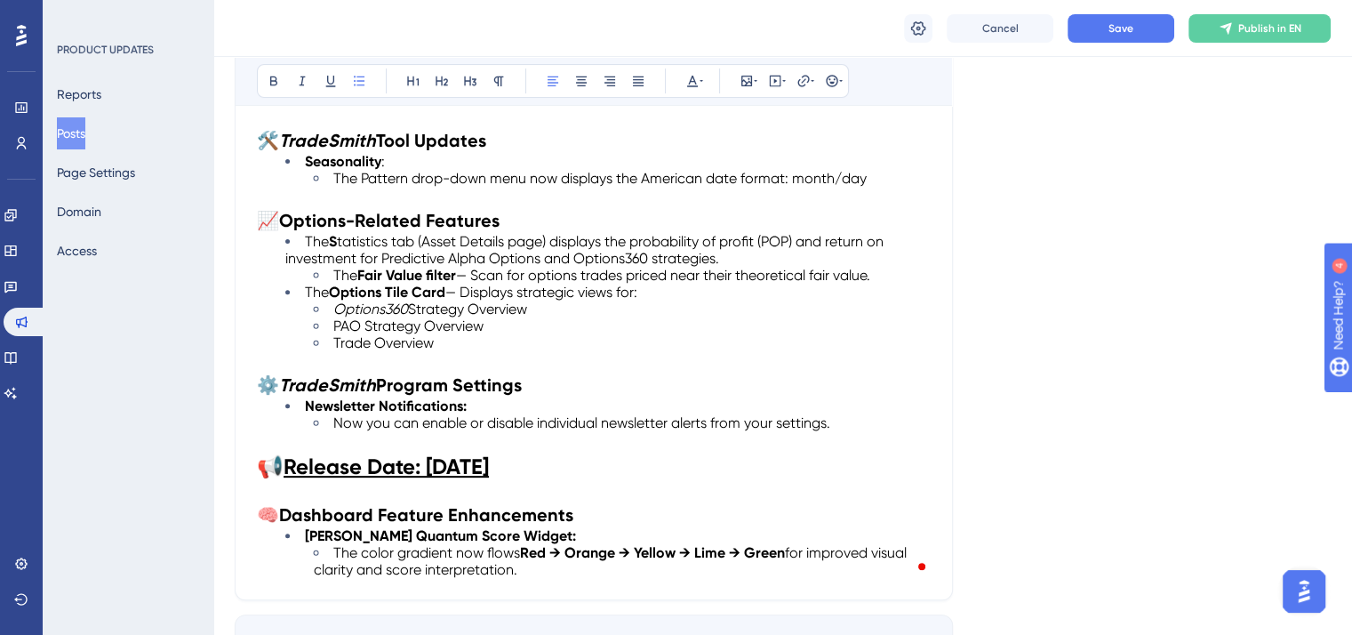
click at [333, 239] on strong "S" at bounding box center [333, 241] width 8 height 17
drag, startPoint x: 333, startPoint y: 239, endPoint x: 409, endPoint y: 243, distance: 75.6
click at [409, 243] on li "The S tatistics tab (Asset Details page) displays the probability of profit (PO…" at bounding box center [607, 250] width 645 height 34
click at [277, 75] on icon at bounding box center [274, 81] width 14 height 14
click at [268, 77] on icon at bounding box center [274, 81] width 14 height 14
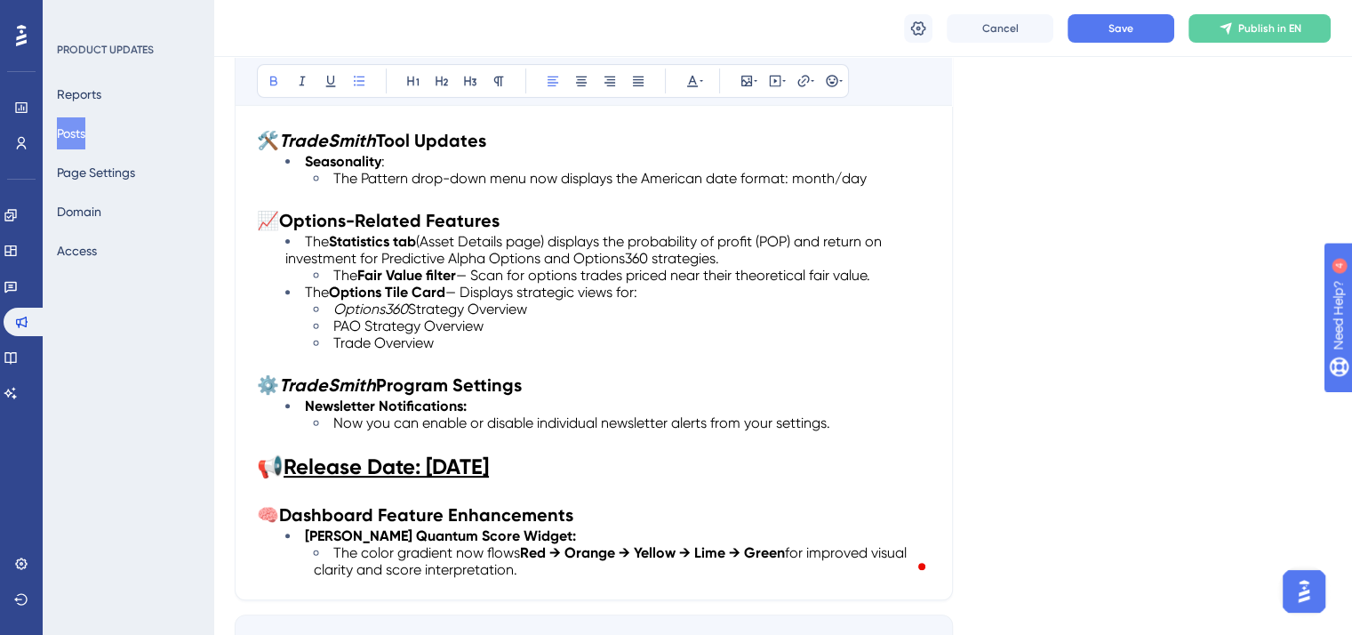
click at [428, 275] on strong "filter" at bounding box center [441, 275] width 30 height 17
click at [361, 252] on span "(Asset Details page) displays the probability of profit (POP) and return on inv…" at bounding box center [585, 250] width 600 height 34
drag, startPoint x: 578, startPoint y: 255, endPoint x: 412, endPoint y: 253, distance: 165.3
click at [412, 253] on span "(Asset Details page) displays the probability of profit (POP) and return on inv…" at bounding box center [585, 250] width 600 height 34
click at [303, 74] on icon at bounding box center [302, 81] width 14 height 14
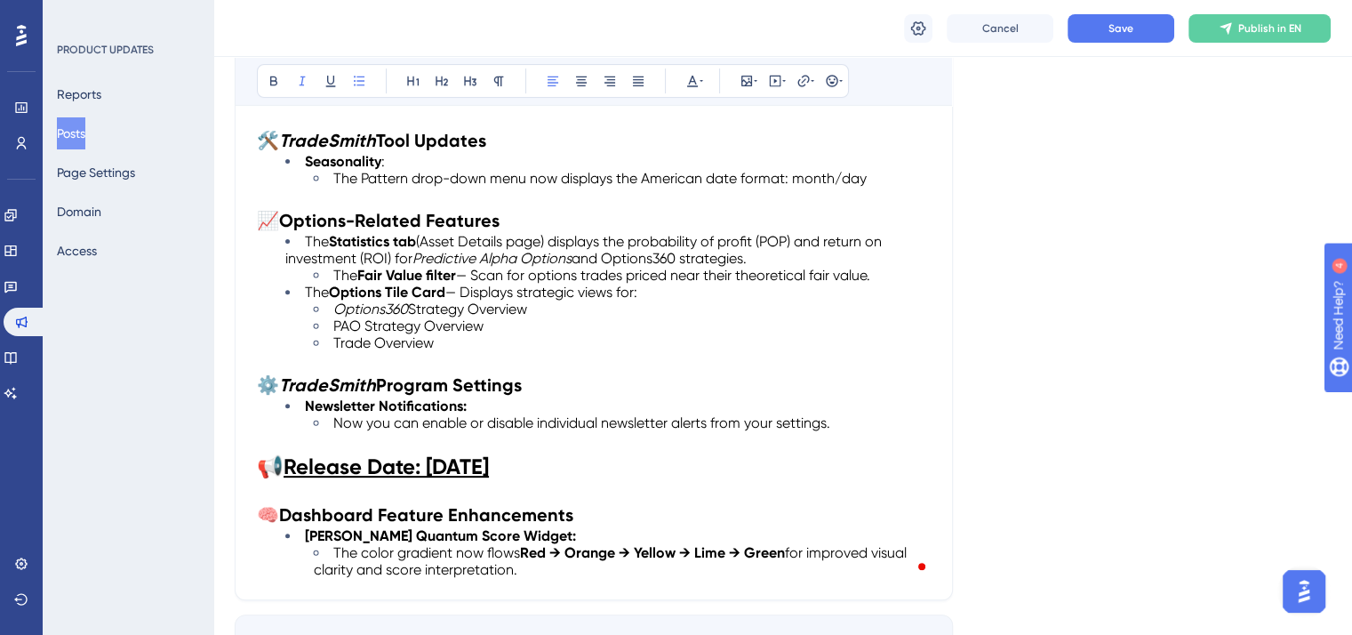
click at [692, 268] on span "Scan for options trades priced near their theoretical fair value." at bounding box center [670, 275] width 400 height 17
drag, startPoint x: 612, startPoint y: 254, endPoint x: 688, endPoint y: 258, distance: 76.5
click at [688, 258] on span "and Options360 strategies." at bounding box center [659, 258] width 175 height 17
click at [302, 79] on icon at bounding box center [303, 81] width 6 height 10
click at [706, 335] on li "Trade Overview" at bounding box center [622, 342] width 617 height 17
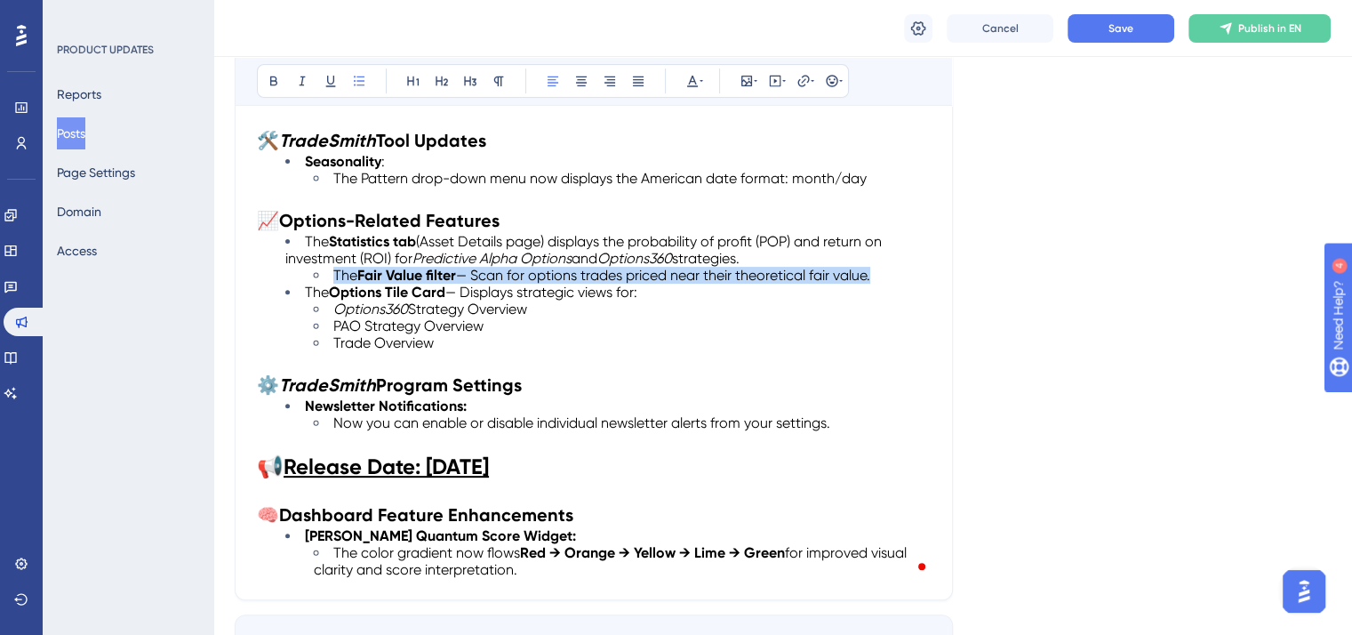
drag, startPoint x: 889, startPoint y: 278, endPoint x: 308, endPoint y: 273, distance: 580.5
click at [308, 273] on ul "The Fair Value filter — Scan for options trades priced near their theoretical f…" at bounding box center [607, 275] width 645 height 17
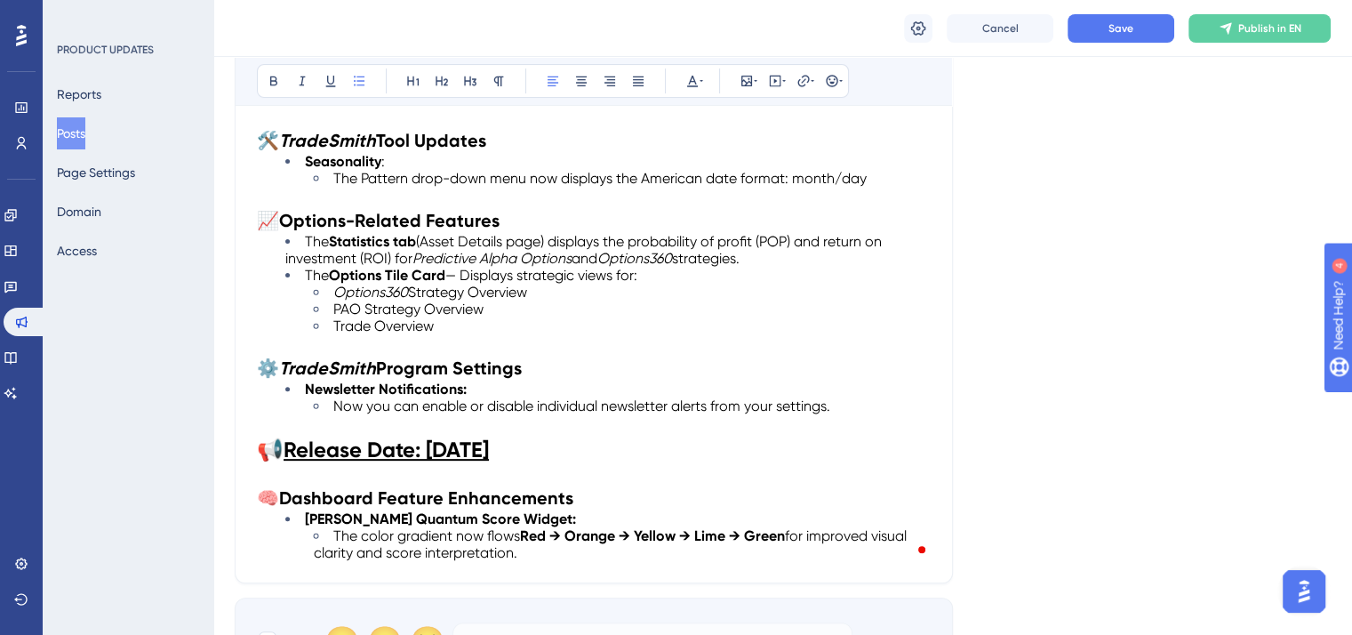
click at [608, 251] on em "Options360" at bounding box center [634, 258] width 75 height 17
click at [743, 263] on li "The Statistics tab (Asset Details page) displays the probability of profit (POP…" at bounding box center [607, 250] width 645 height 34
click at [1131, 32] on span "Save" at bounding box center [1120, 28] width 25 height 14
click at [451, 321] on li "Trade Overview" at bounding box center [622, 325] width 617 height 17
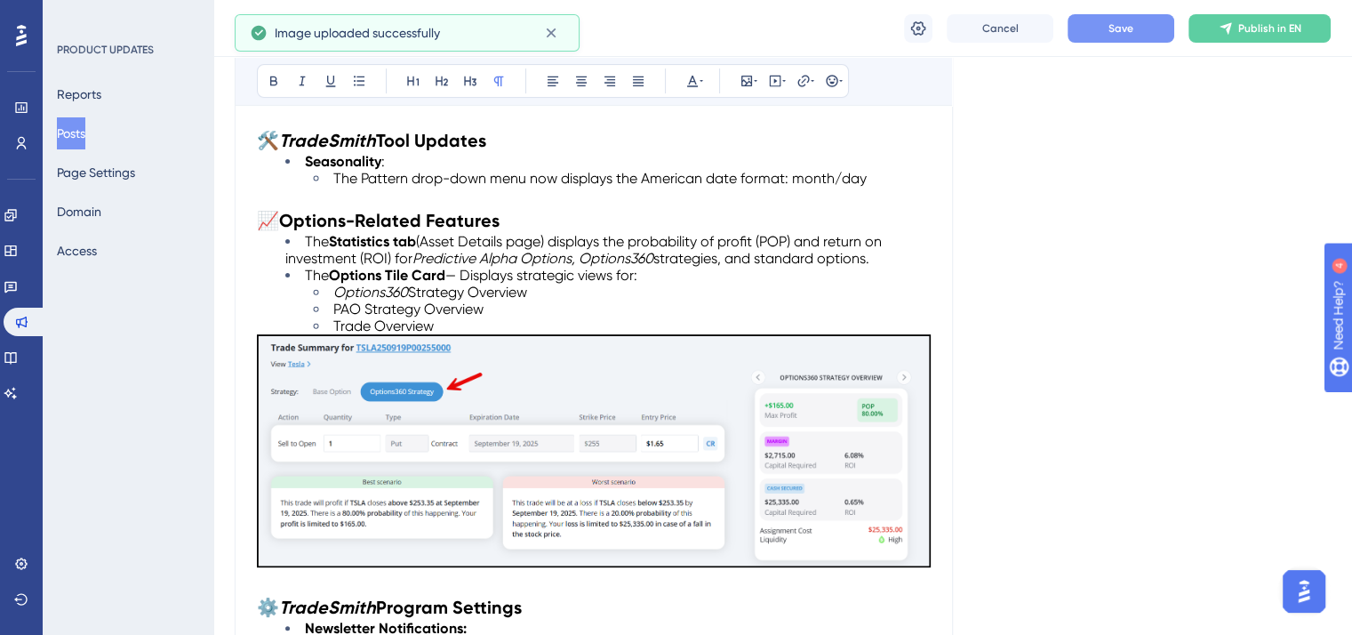
click at [455, 321] on li "Trade Overview" at bounding box center [622, 325] width 617 height 17
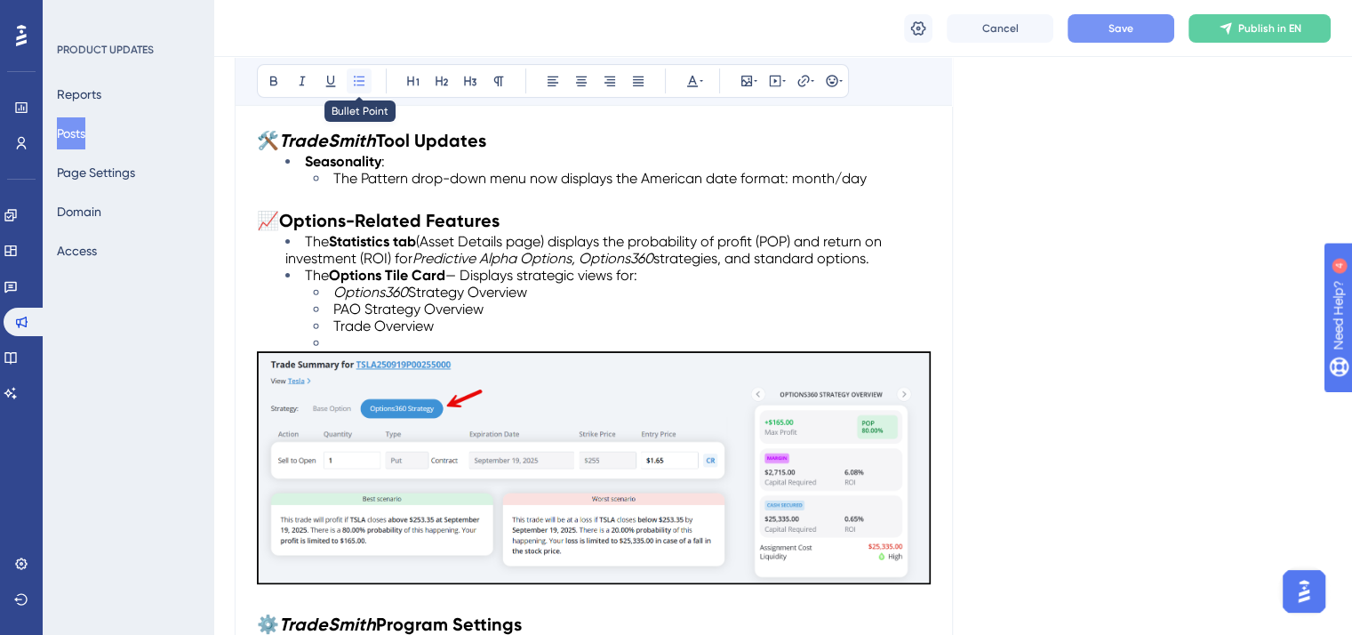
click at [358, 81] on icon at bounding box center [359, 81] width 14 height 14
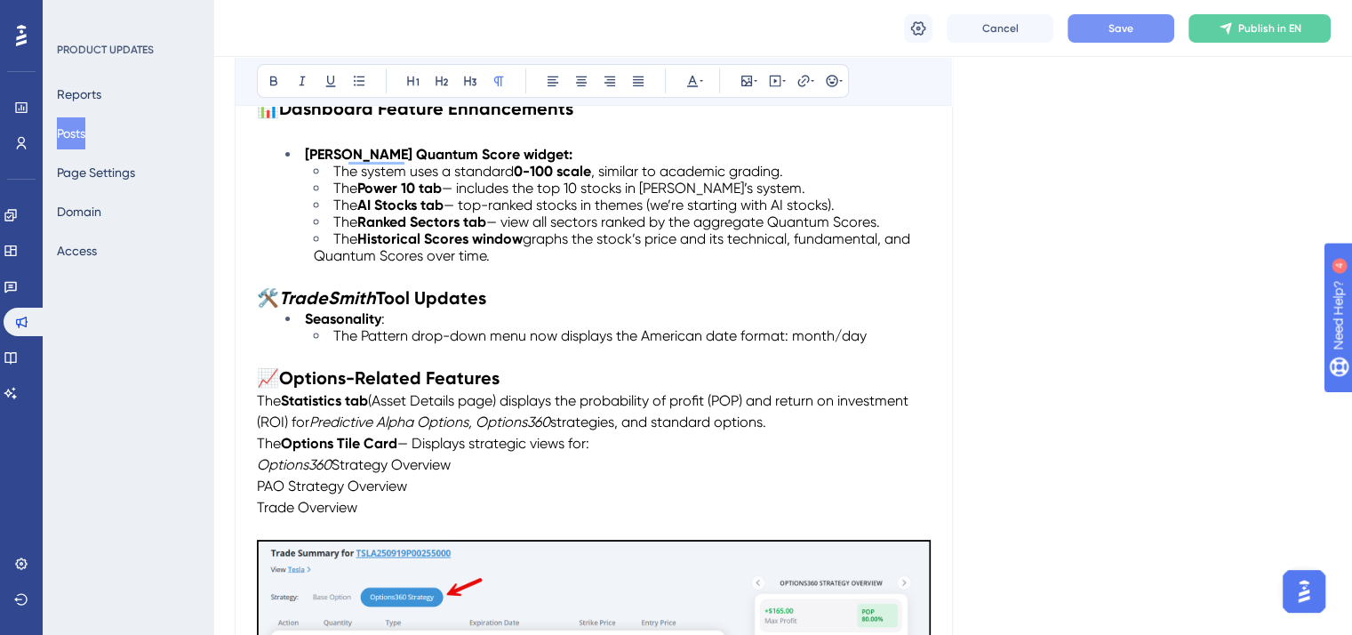
scroll to position [379, 0]
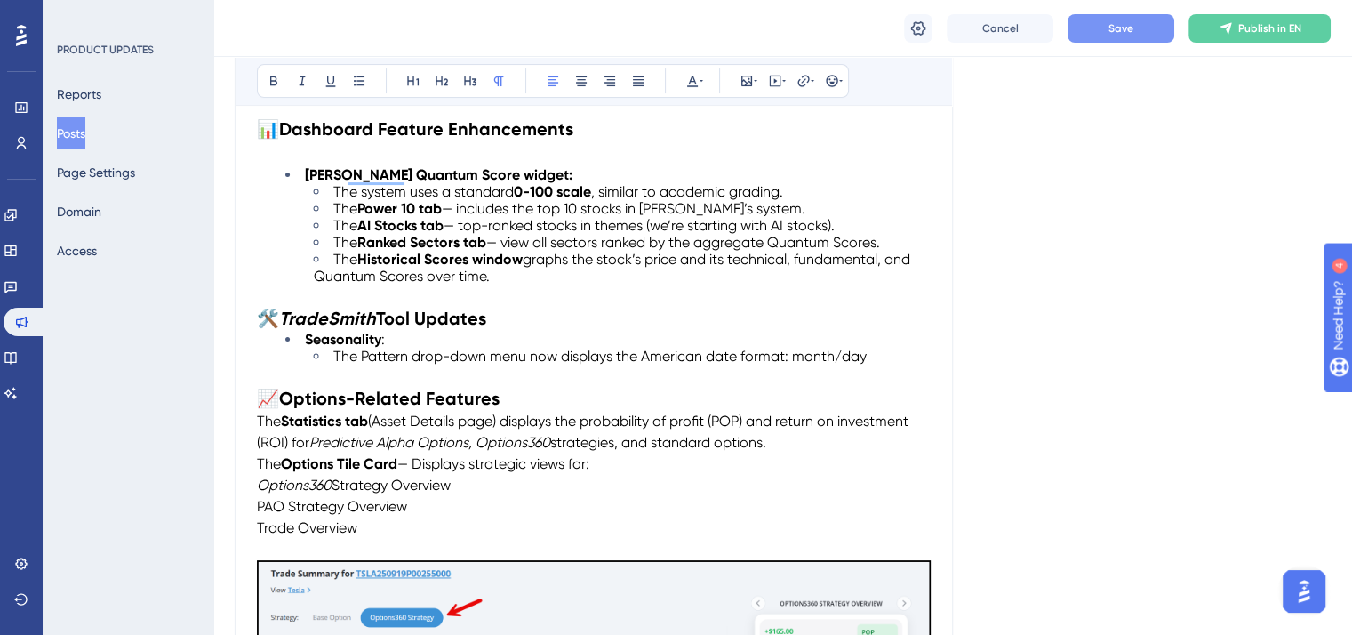
click at [258, 418] on span "The" at bounding box center [269, 420] width 24 height 17
click at [358, 78] on icon at bounding box center [359, 81] width 14 height 14
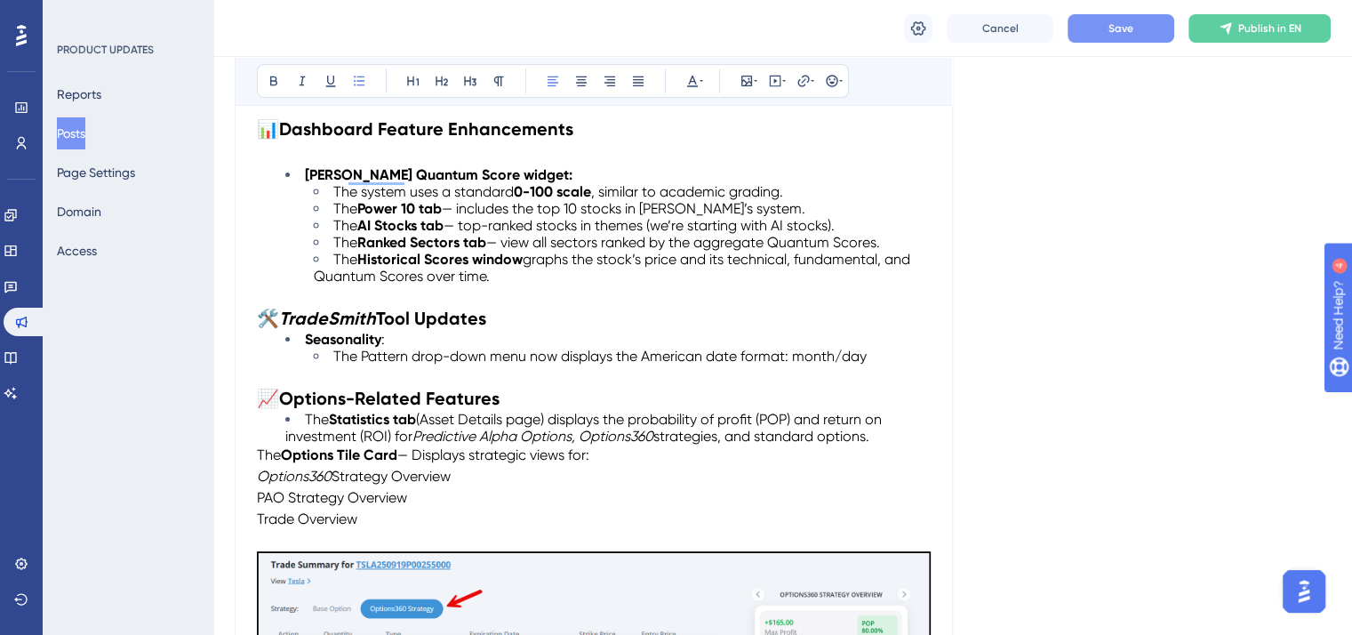
click at [260, 450] on span "The" at bounding box center [269, 454] width 24 height 17
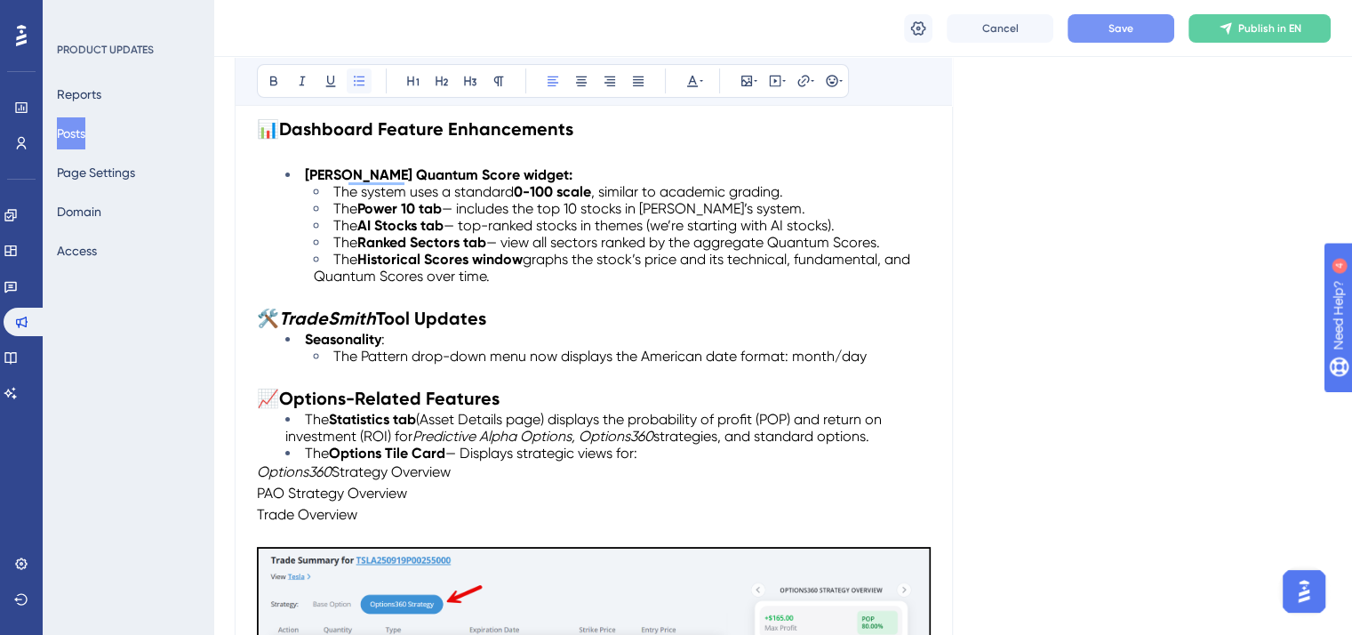
click at [360, 82] on icon at bounding box center [359, 81] width 14 height 14
drag, startPoint x: 448, startPoint y: 452, endPoint x: 334, endPoint y: 452, distance: 113.8
click at [334, 452] on strong "Options Tile Card" at bounding box center [387, 452] width 116 height 17
drag, startPoint x: 668, startPoint y: 452, endPoint x: 547, endPoint y: 452, distance: 121.8
click at [547, 452] on li "The Trade Summary page — Displays strategic views for:" at bounding box center [607, 452] width 645 height 17
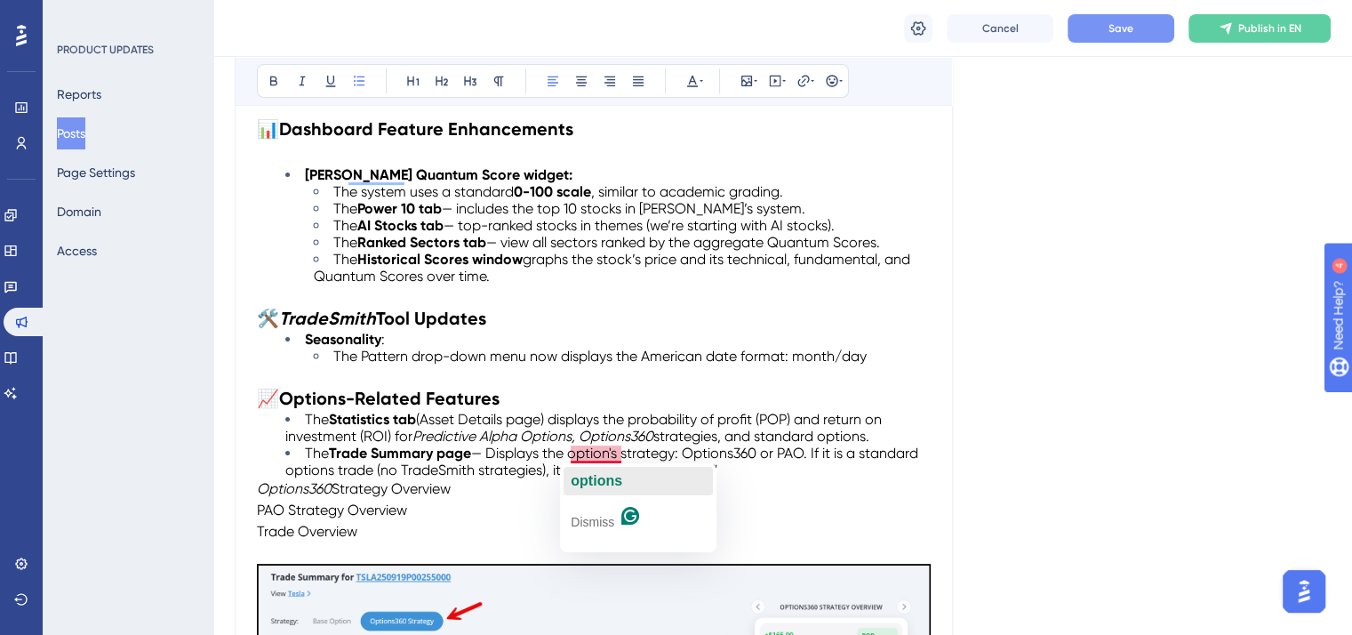
click at [619, 476] on span "options" at bounding box center [597, 480] width 52 height 15
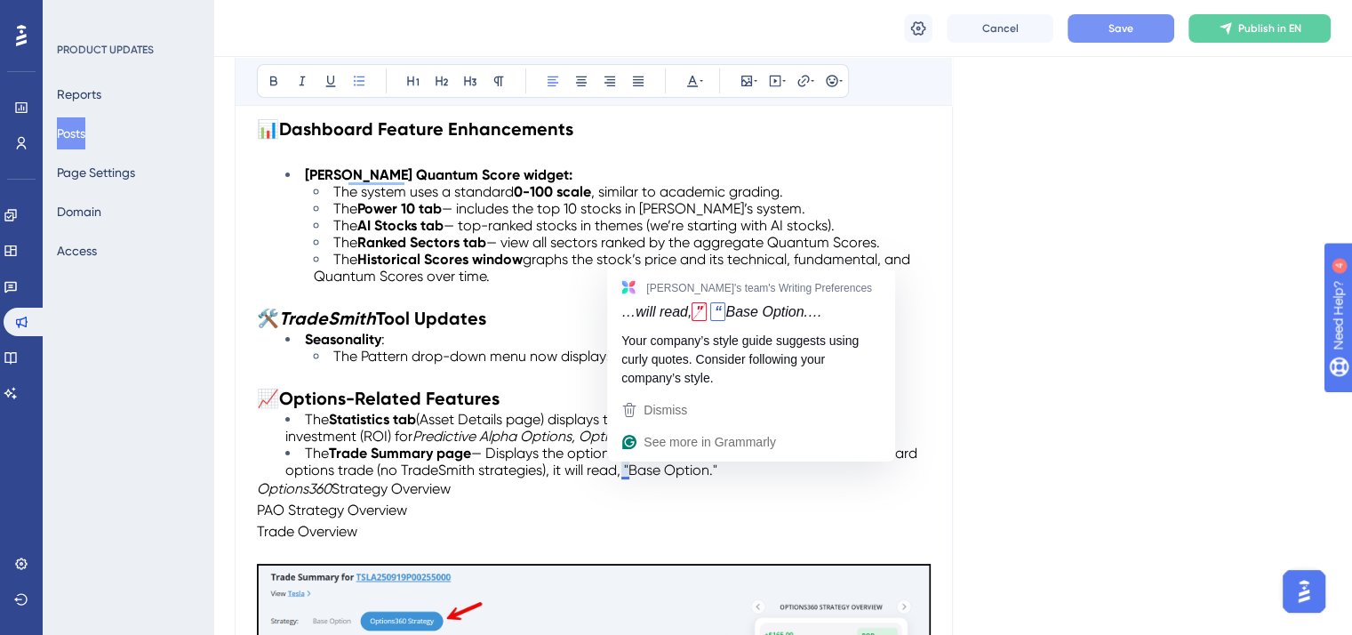
click at [625, 472] on span "Displays the options strategy: Options360 or PAO. If it is a standard options t…" at bounding box center [603, 461] width 636 height 34
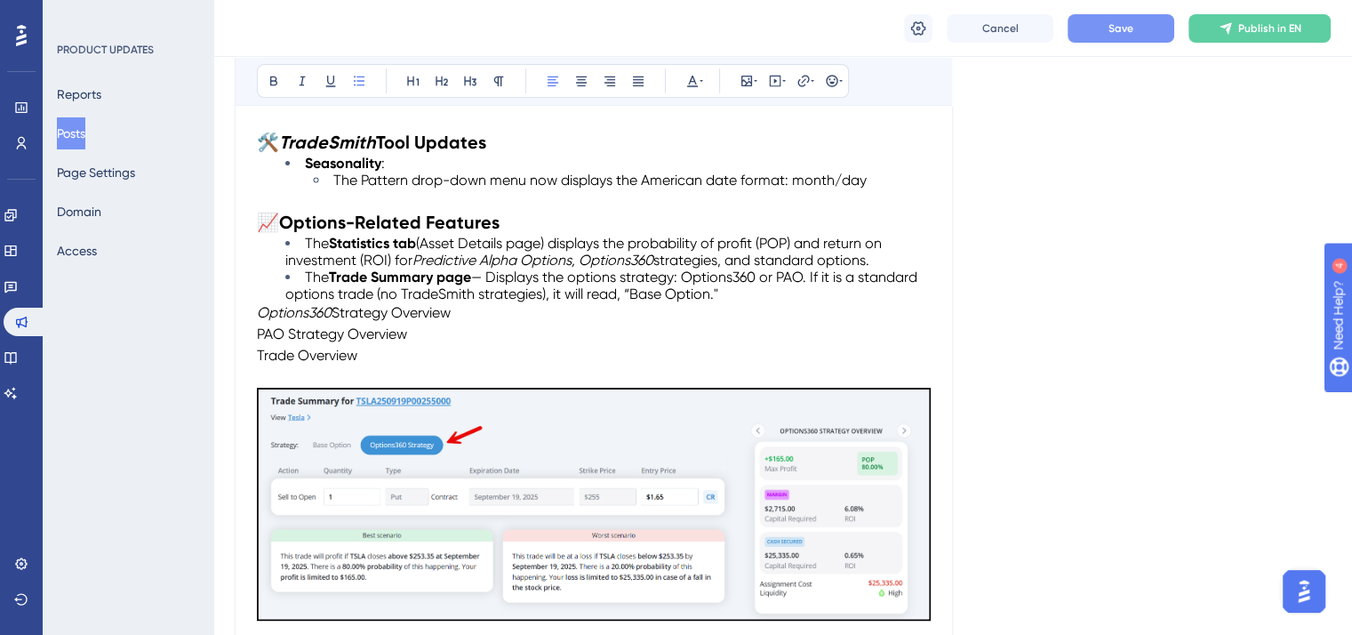
scroll to position [556, 0]
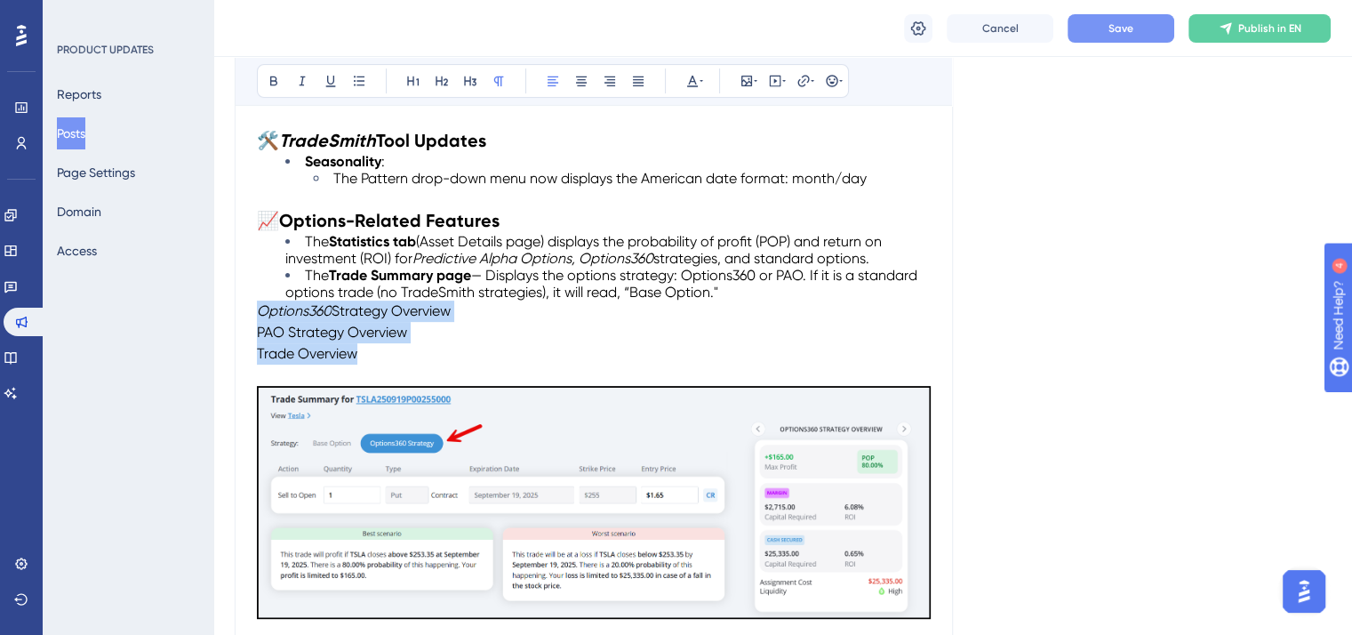
drag, startPoint x: 372, startPoint y: 353, endPoint x: 261, endPoint y: 317, distance: 115.8
click at [261, 317] on div "📢 Release Date: [DATE] 📊 Dashboard Feature Enhancements [PERSON_NAME] Quantum S…" at bounding box center [594, 370] width 674 height 963
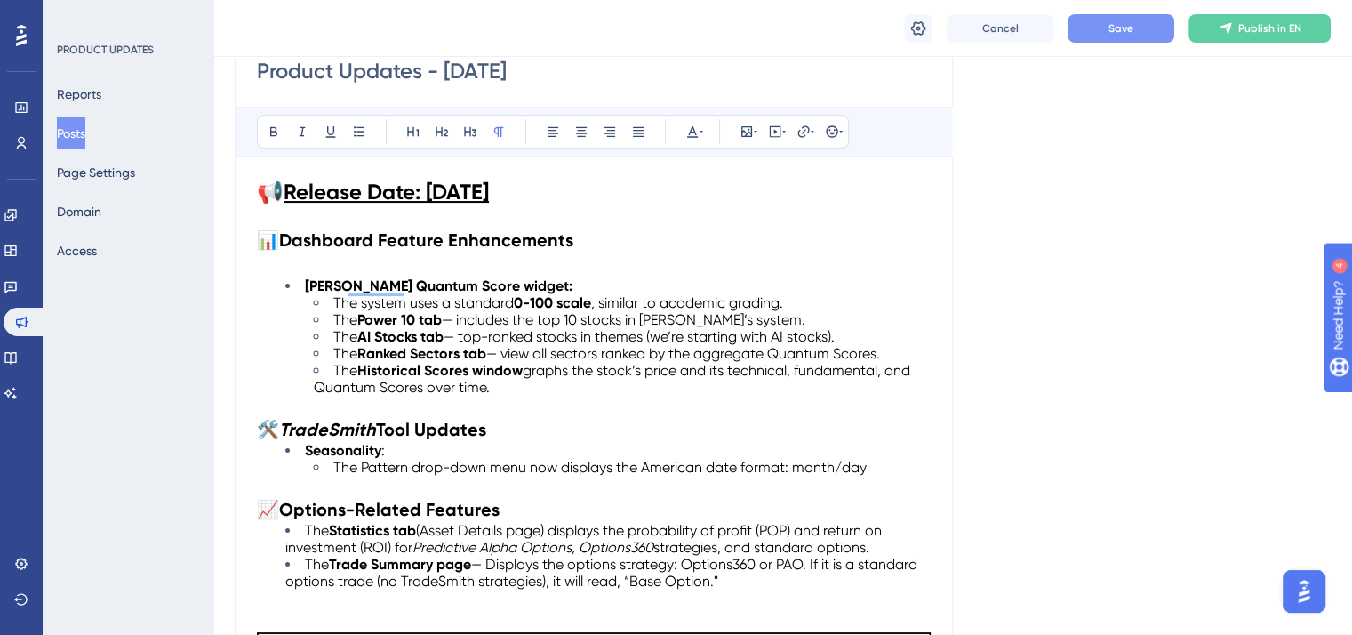
scroll to position [112, 0]
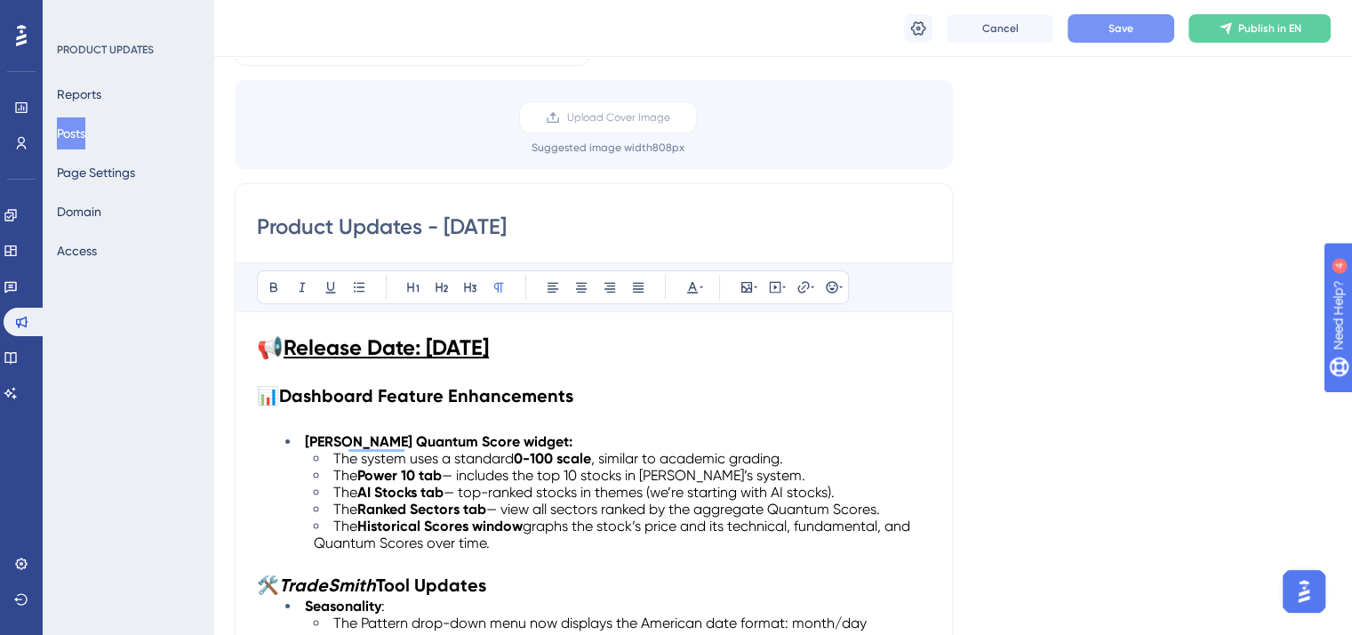
click at [1103, 27] on button "Save" at bounding box center [1121, 28] width 107 height 28
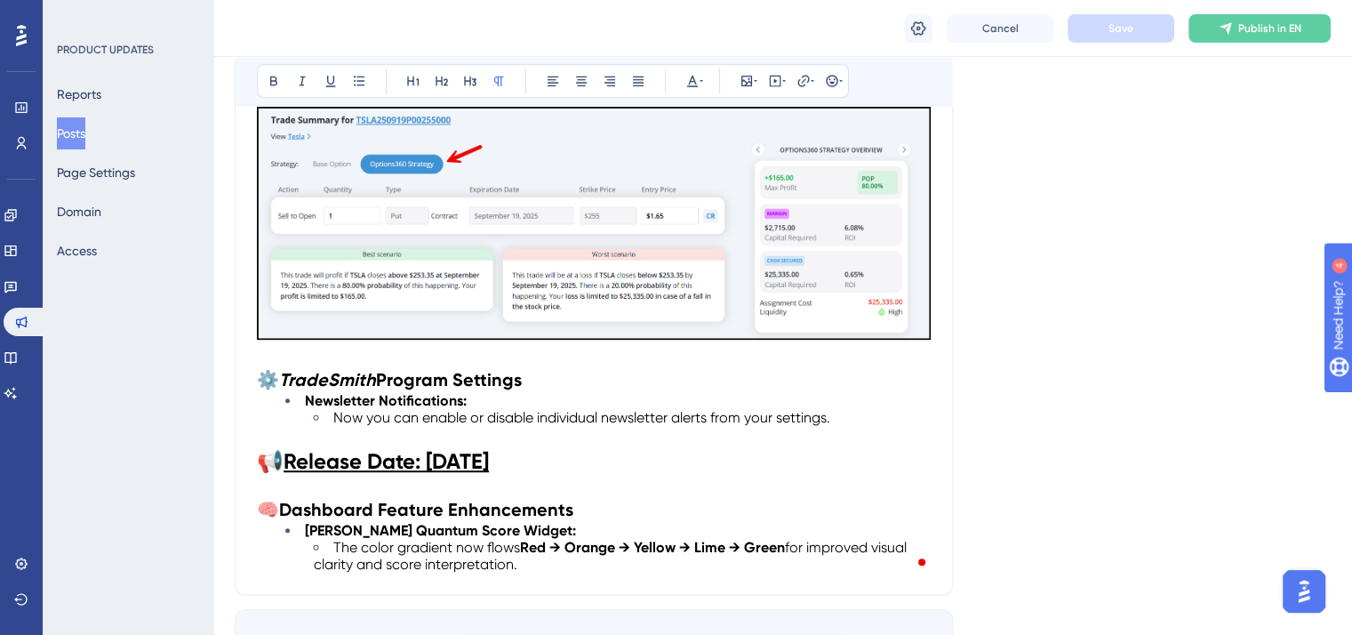
scroll to position [823, 0]
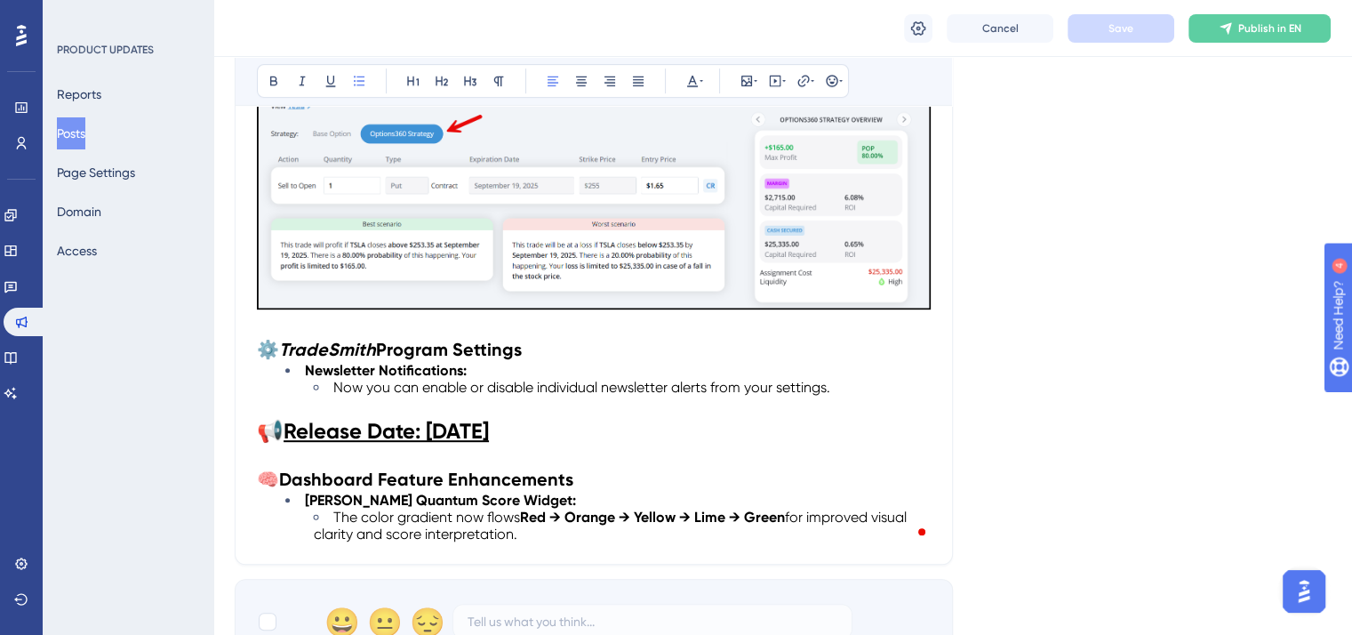
click at [421, 385] on span "Now you can enable or disable individual newsletter alerts from your settings." at bounding box center [581, 387] width 497 height 17
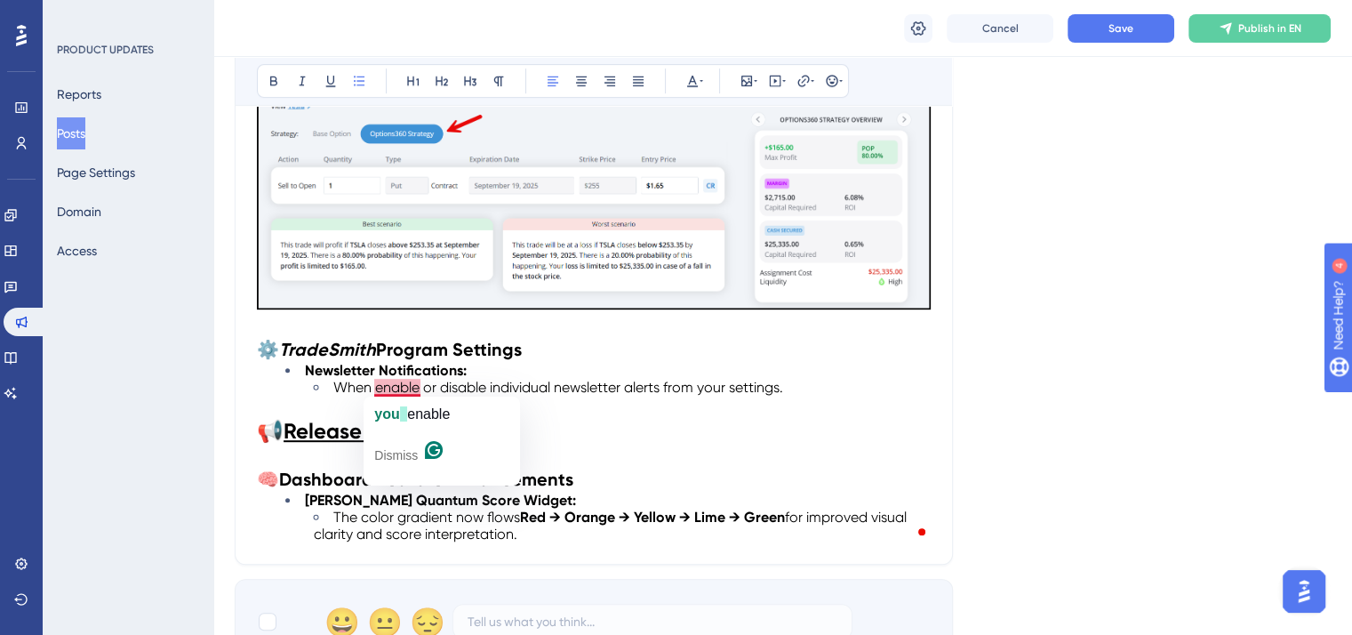
click at [375, 383] on span "When enable or disable individual newsletter alerts from your settings." at bounding box center [558, 387] width 450 height 17
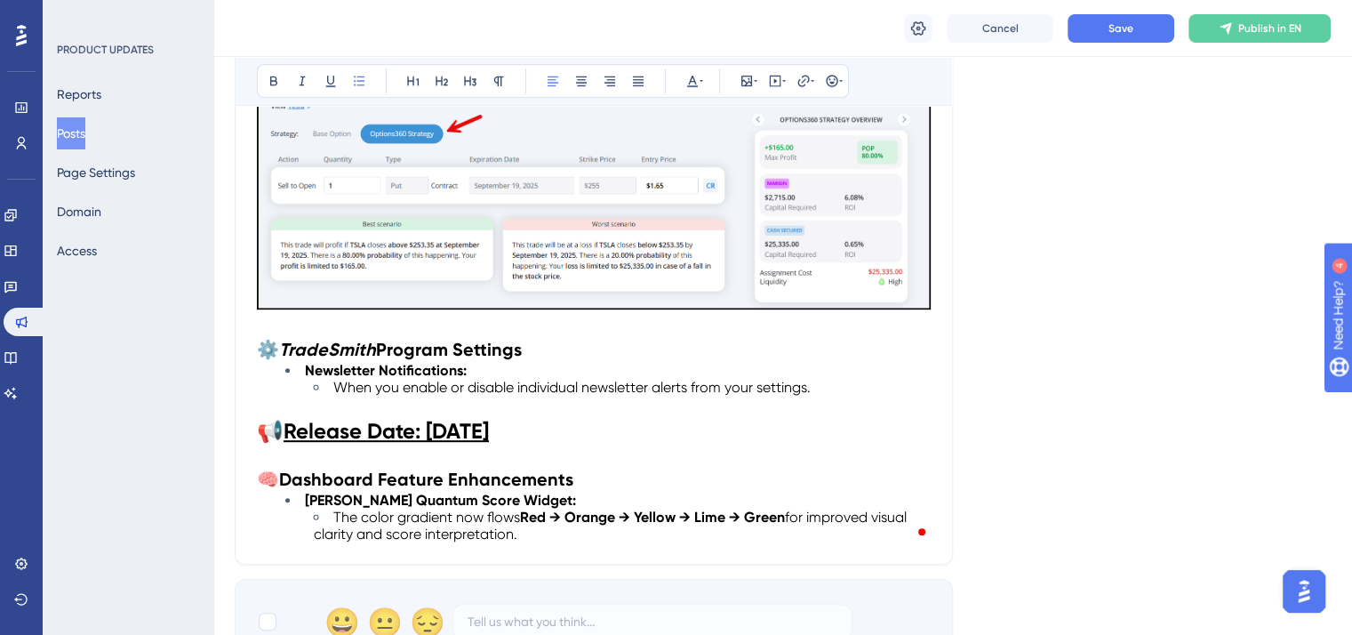
click at [815, 386] on li "When you enable or disable individual newsletter alerts from your settings." at bounding box center [622, 387] width 617 height 17
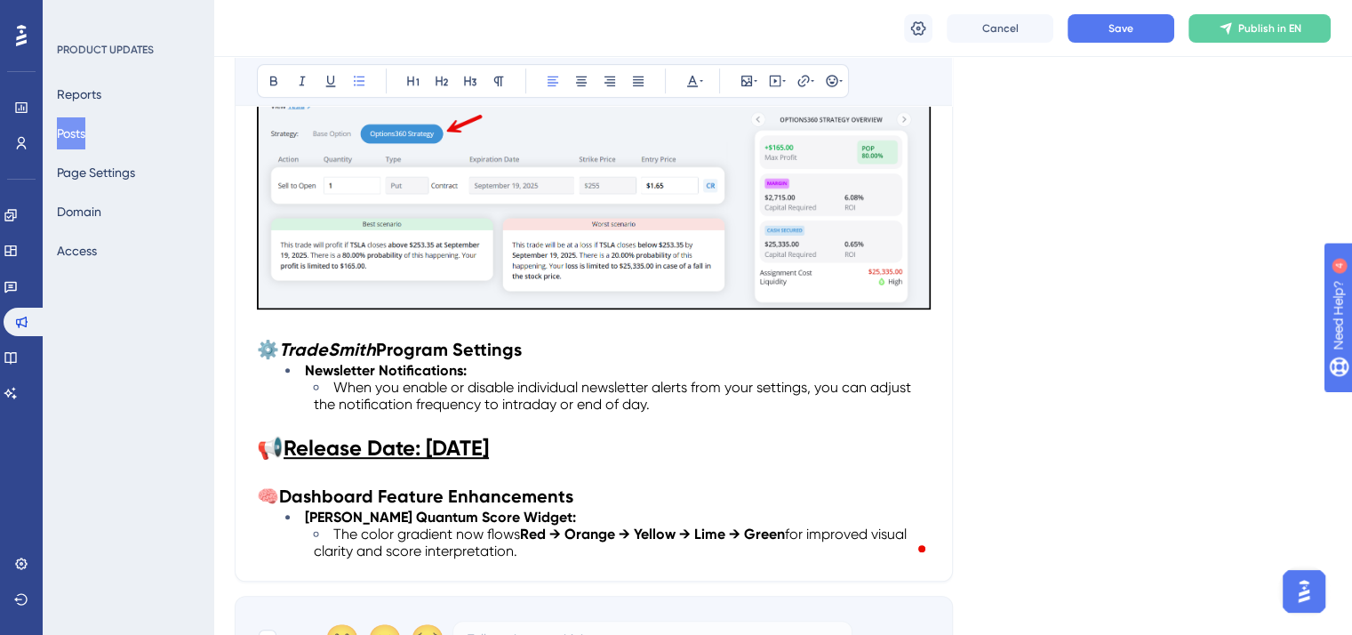
click at [502, 399] on span "When you enable or disable individual newsletter alerts from your settings, you…" at bounding box center [614, 396] width 601 height 34
click at [560, 399] on span "When you enable or disable individual newsletter alerts from your settings, you…" at bounding box center [614, 396] width 601 height 34
click at [586, 399] on span "When you enable or disable individual newsletter alerts from your settings, you…" at bounding box center [614, 396] width 601 height 34
click at [663, 399] on li "When you enable or disable individual newsletter alerts from your settings, you…" at bounding box center [622, 396] width 617 height 34
drag, startPoint x: 338, startPoint y: 397, endPoint x: 480, endPoint y: 396, distance: 142.2
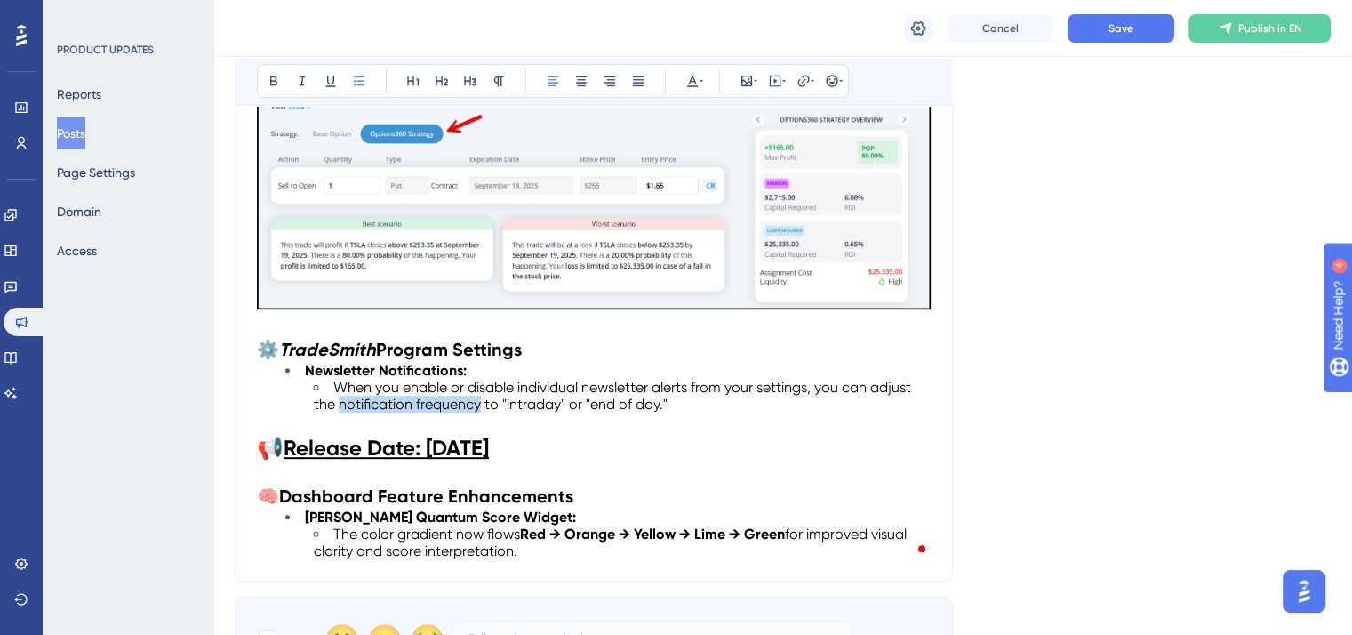
click at [480, 396] on span "When you enable or disable individual newsletter alerts from your settings, you…" at bounding box center [614, 396] width 601 height 34
click at [267, 76] on icon at bounding box center [274, 81] width 14 height 14
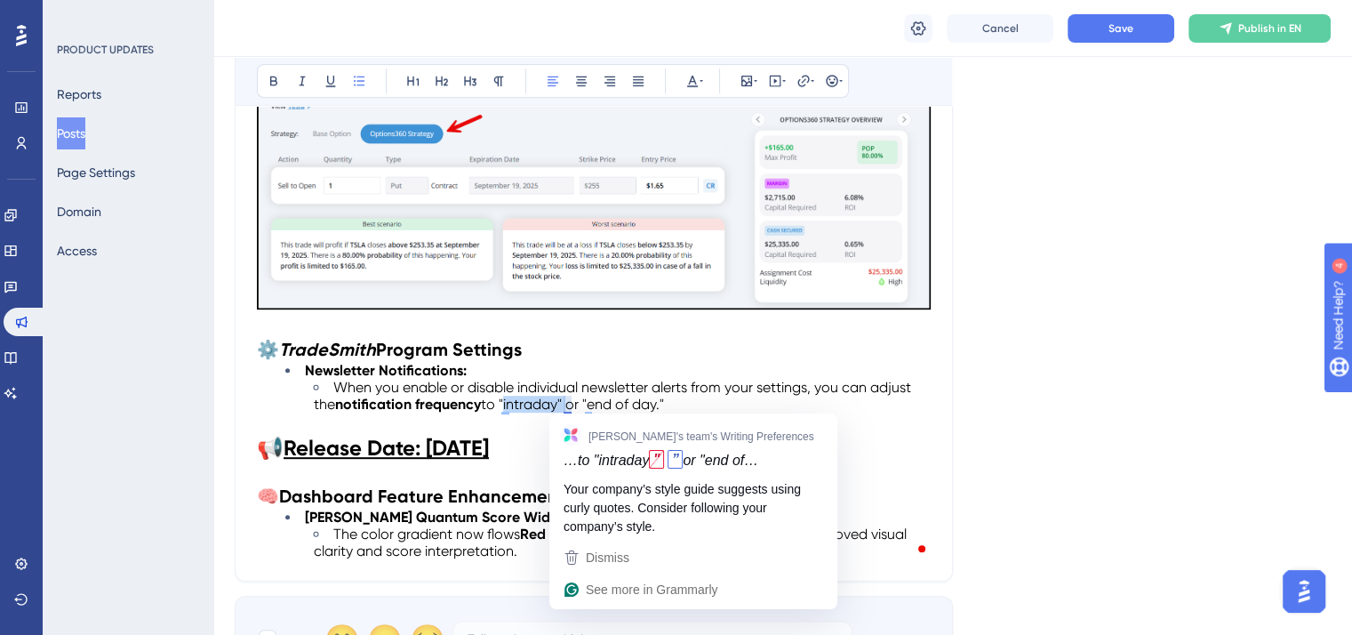
drag, startPoint x: 504, startPoint y: 399, endPoint x: 566, endPoint y: 403, distance: 62.3
click at [566, 403] on span "to "intraday" or "end of day."" at bounding box center [572, 404] width 183 height 17
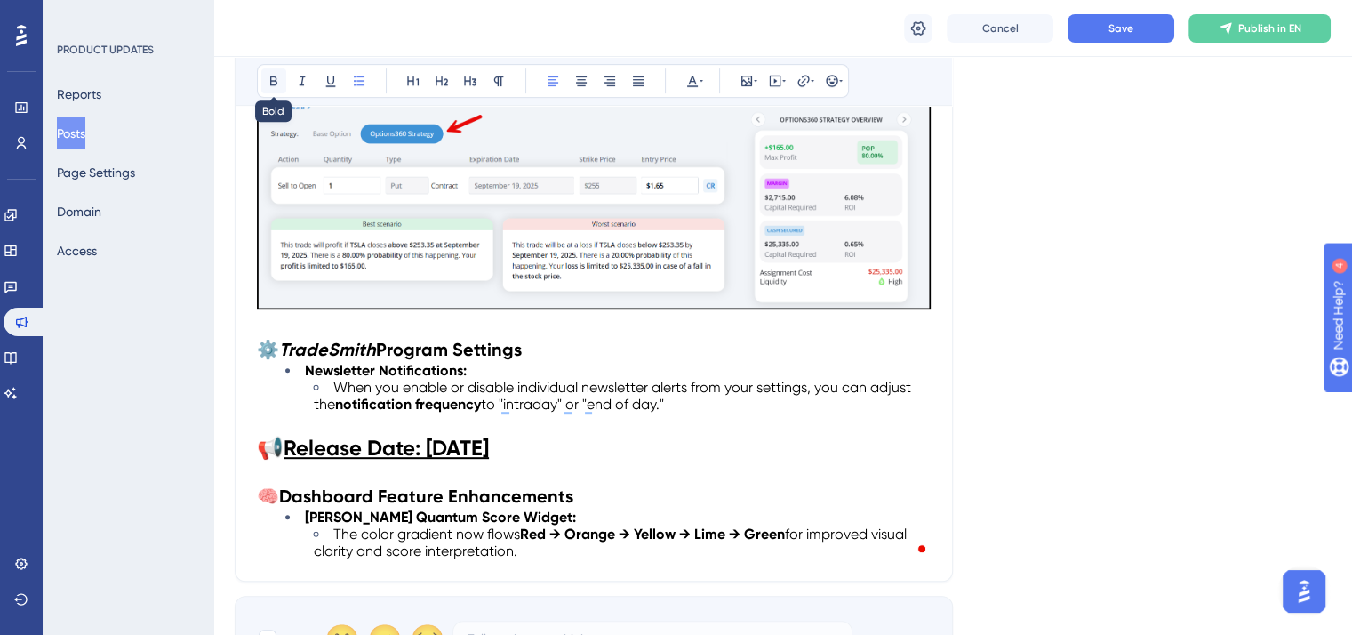
click at [268, 77] on icon at bounding box center [274, 81] width 14 height 14
drag, startPoint x: 590, startPoint y: 399, endPoint x: 669, endPoint y: 399, distance: 79.1
click at [660, 399] on span "or "end of day."" at bounding box center [611, 404] width 99 height 17
click at [274, 80] on icon at bounding box center [273, 81] width 7 height 10
click at [755, 406] on li "When you enable or disable individual newsletter alerts from your settings, you…" at bounding box center [622, 396] width 617 height 34
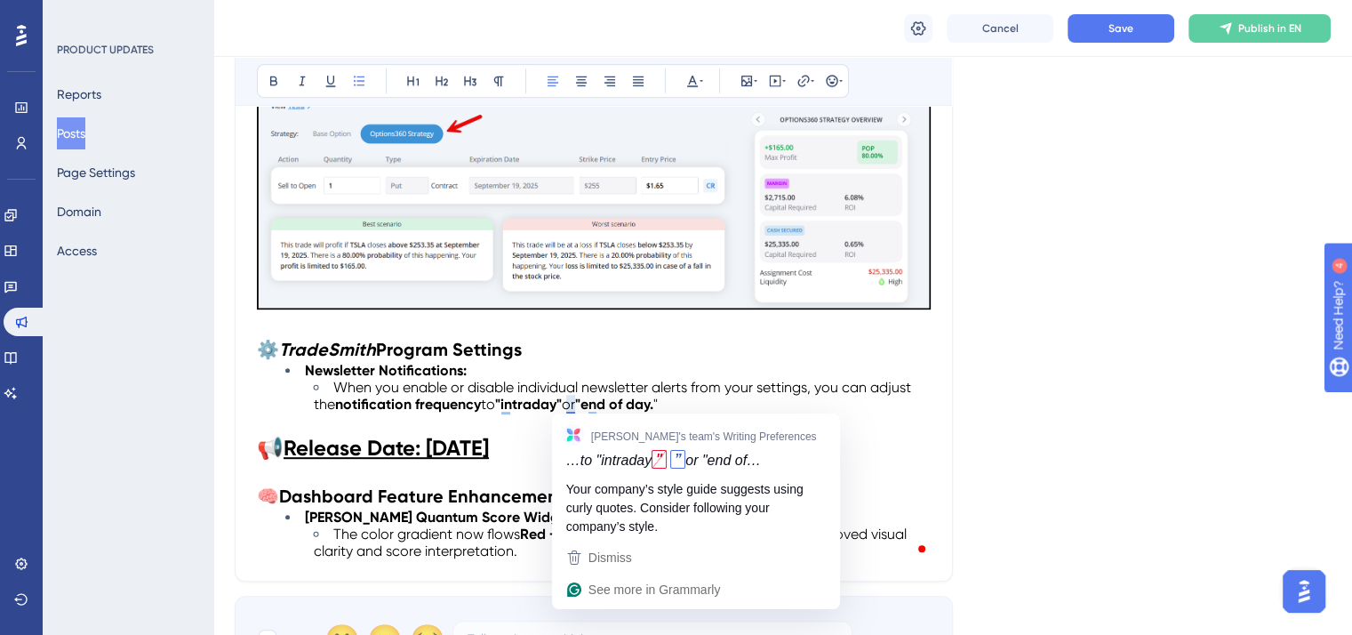
click at [562, 404] on strong ""intraday"" at bounding box center [528, 404] width 67 height 17
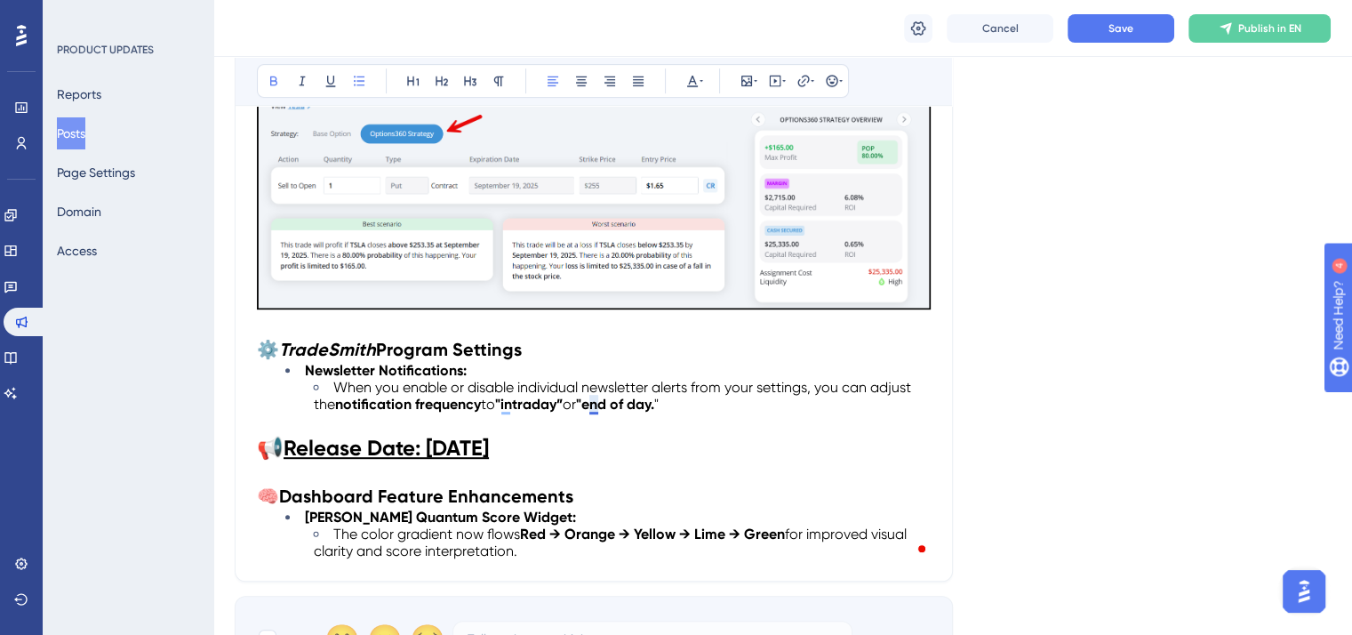
click at [594, 405] on strong ""end of day." at bounding box center [615, 404] width 78 height 17
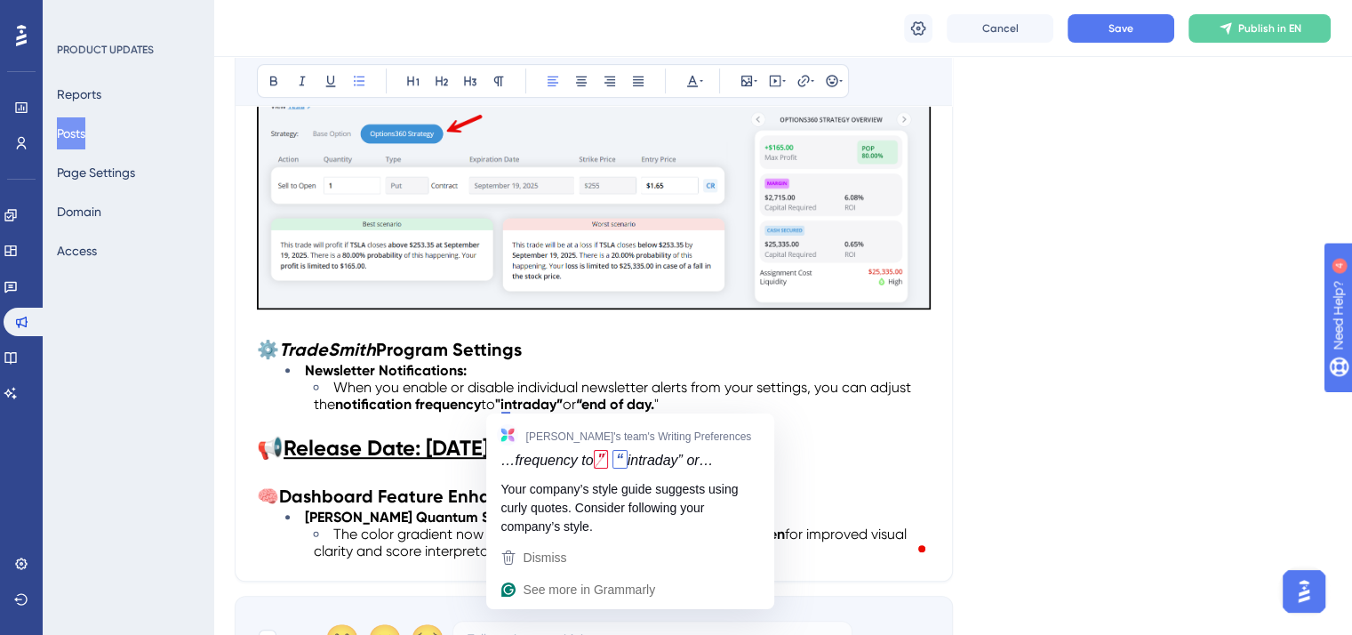
click at [495, 400] on span "to" at bounding box center [488, 404] width 14 height 17
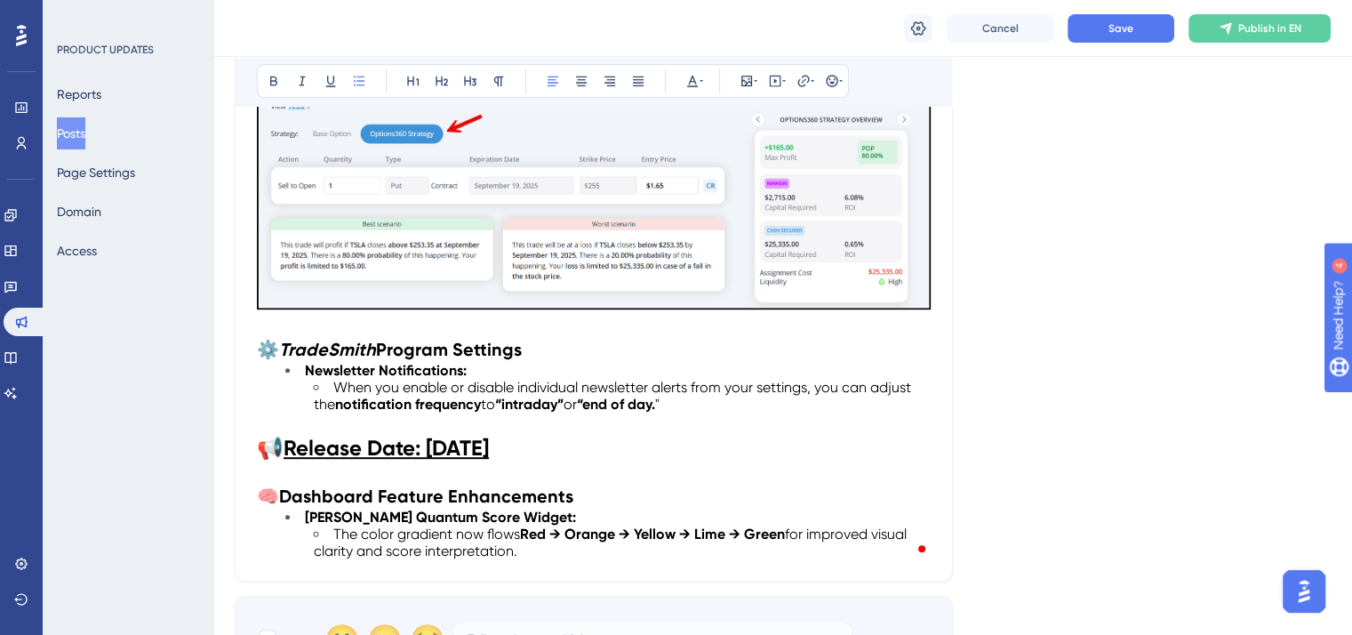
click at [710, 428] on p "To enrich screen reader interactions, please activate Accessibility in Grammarl…" at bounding box center [594, 422] width 674 height 21
click at [1115, 37] on button "Save" at bounding box center [1121, 28] width 107 height 28
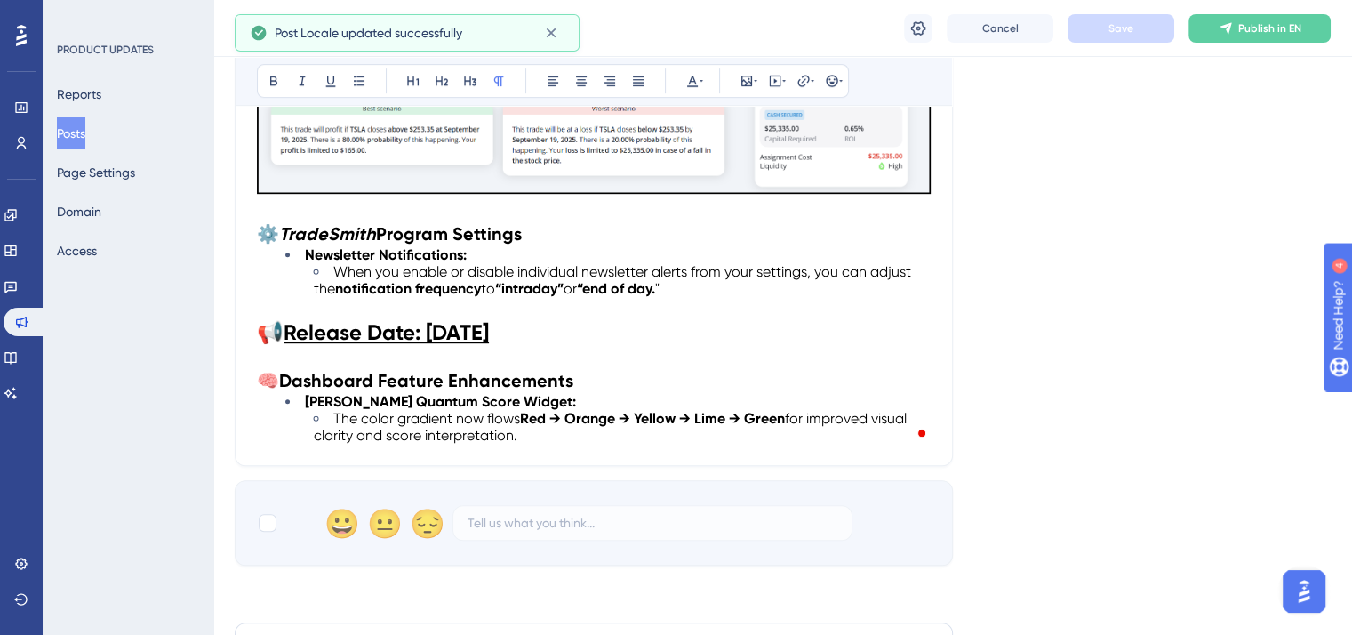
scroll to position [912, 0]
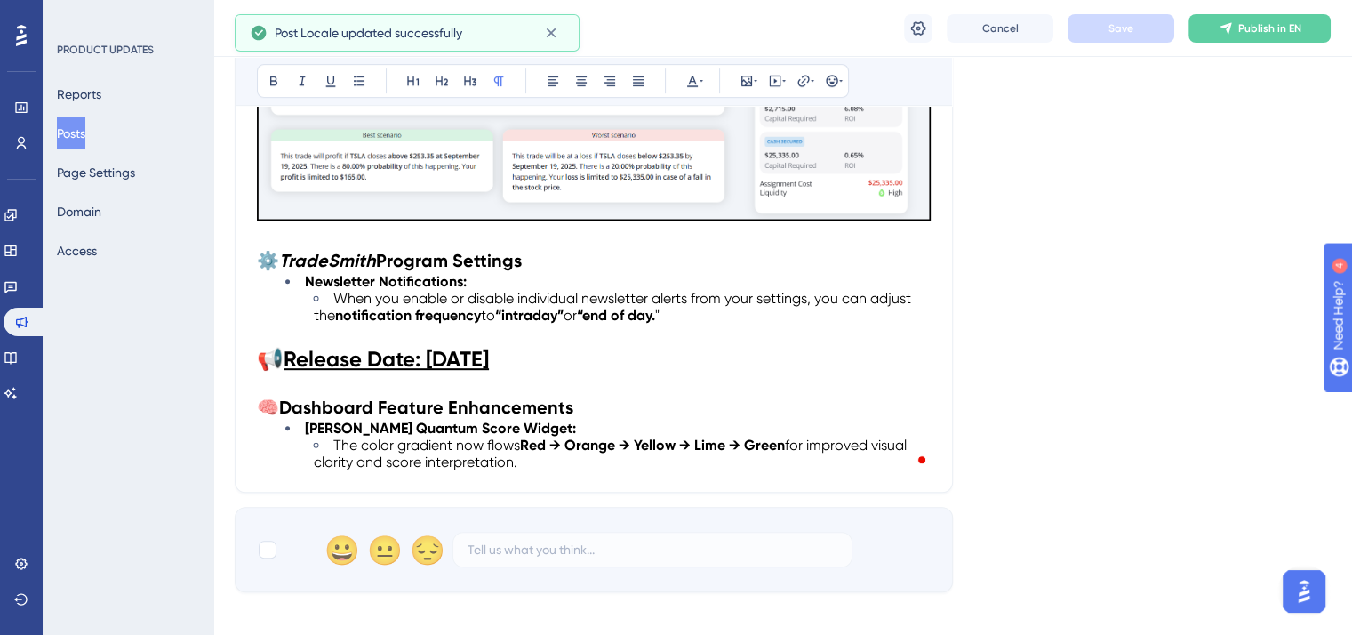
click at [489, 352] on strong "Release Date: [DATE]" at bounding box center [386, 359] width 205 height 26
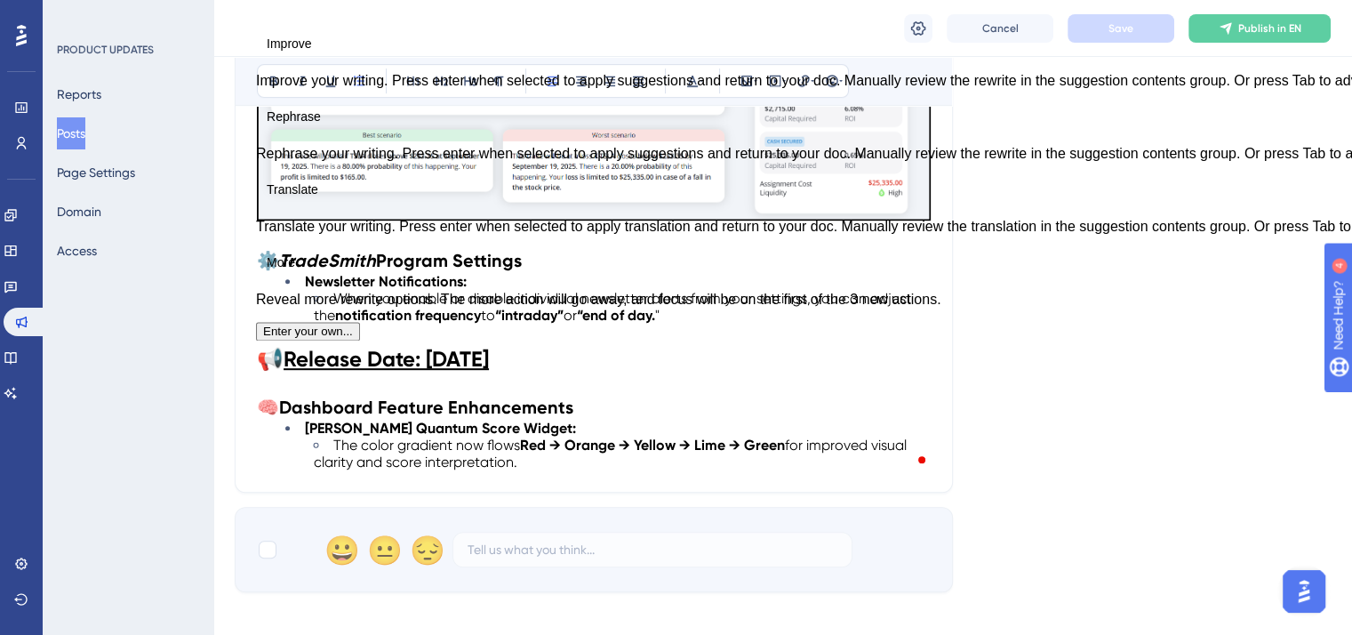
drag, startPoint x: 531, startPoint y: 460, endPoint x: 245, endPoint y: 367, distance: 300.2
click at [245, 367] on div "Performance Users Engagement Widgets Feedback Product Updates Knowledge Base AI…" at bounding box center [676, 36] width 1352 height 1897
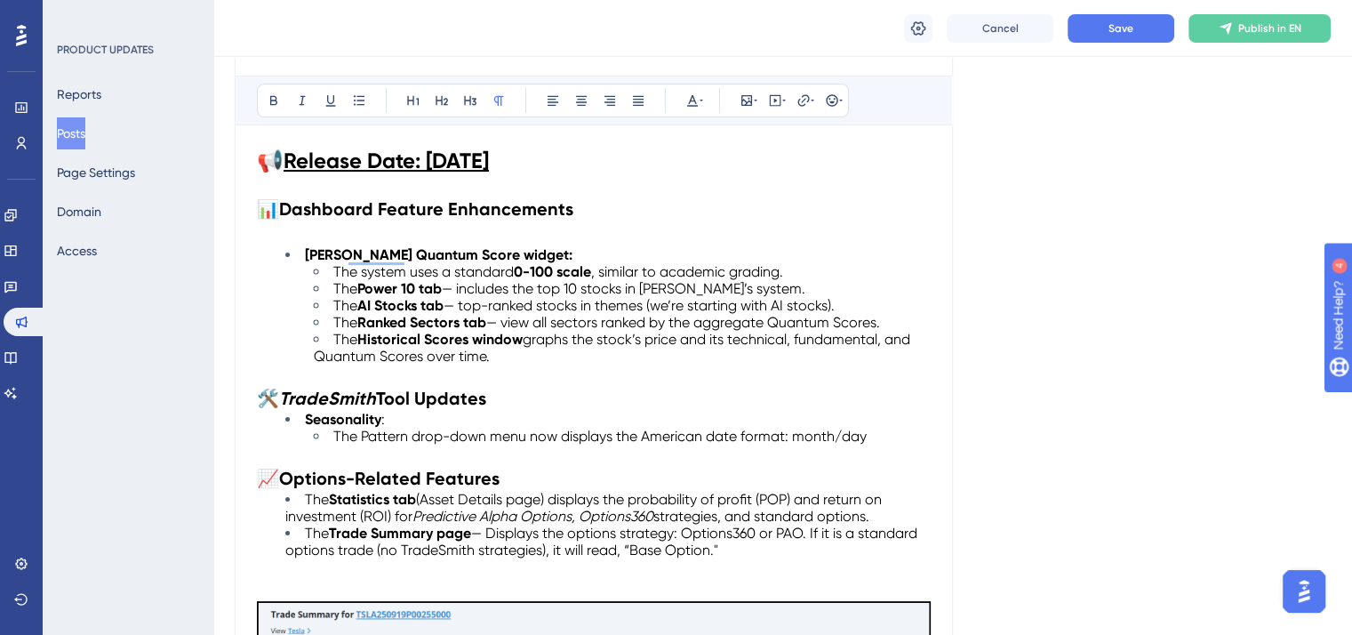
scroll to position [201, 0]
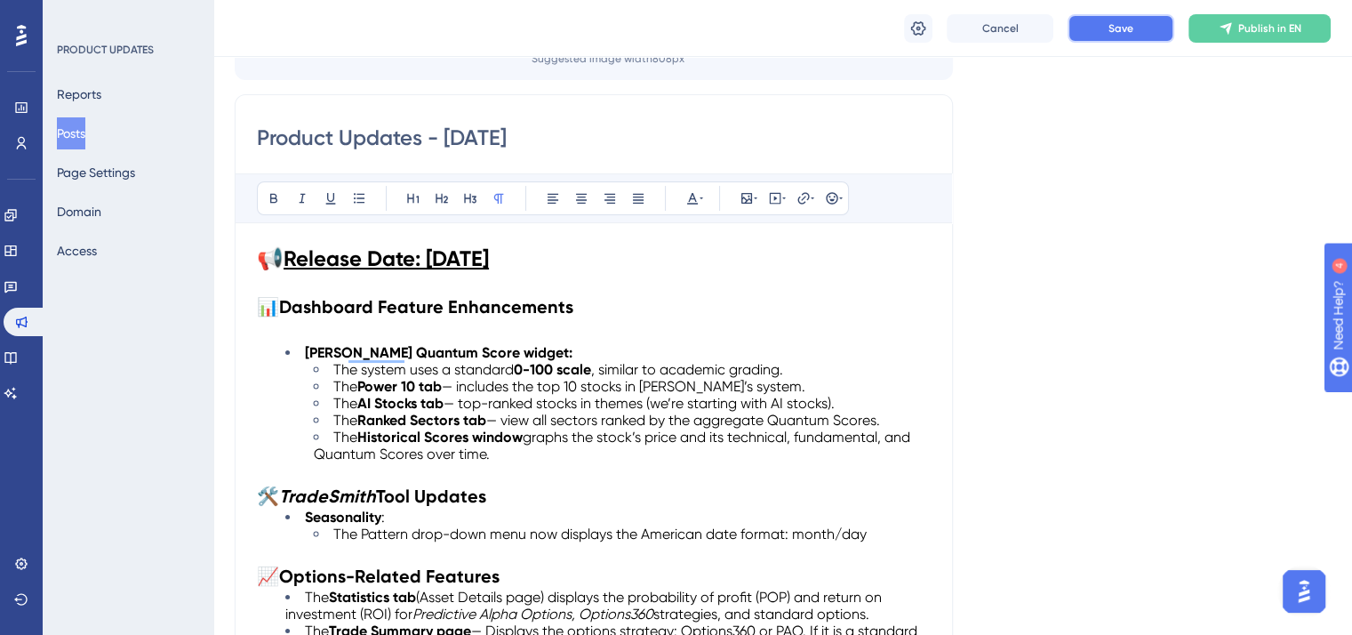
click at [1100, 37] on button "Save" at bounding box center [1121, 28] width 107 height 28
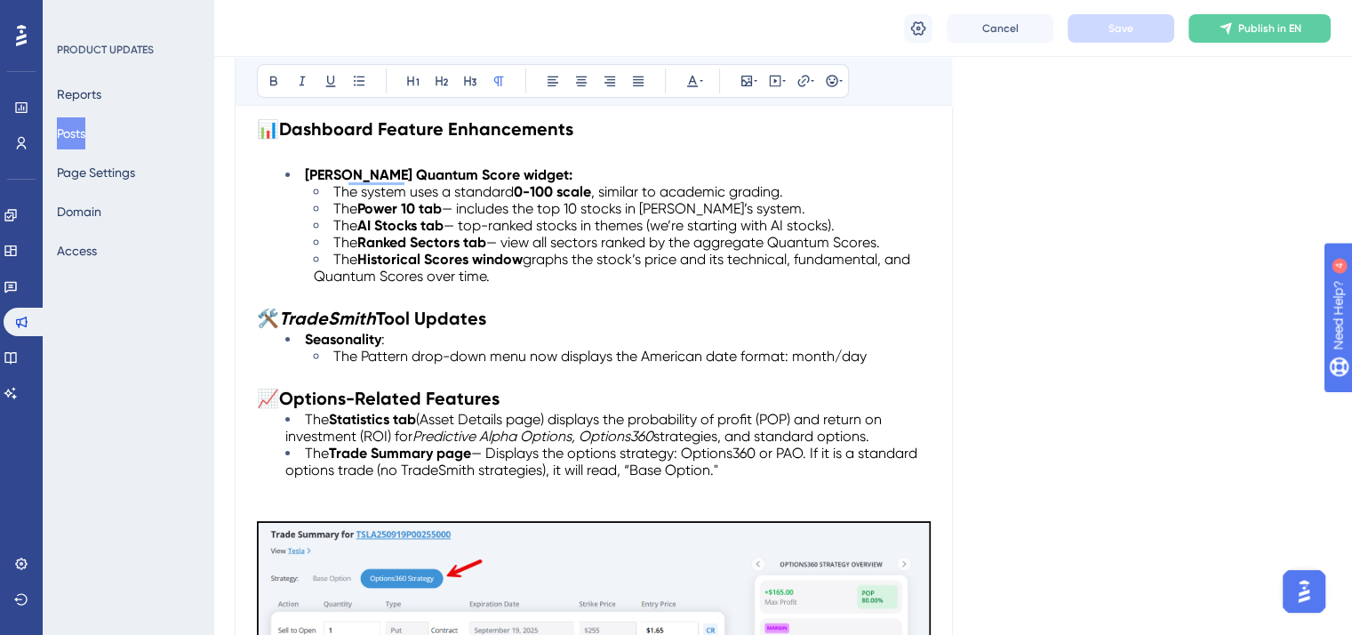
scroll to position [290, 0]
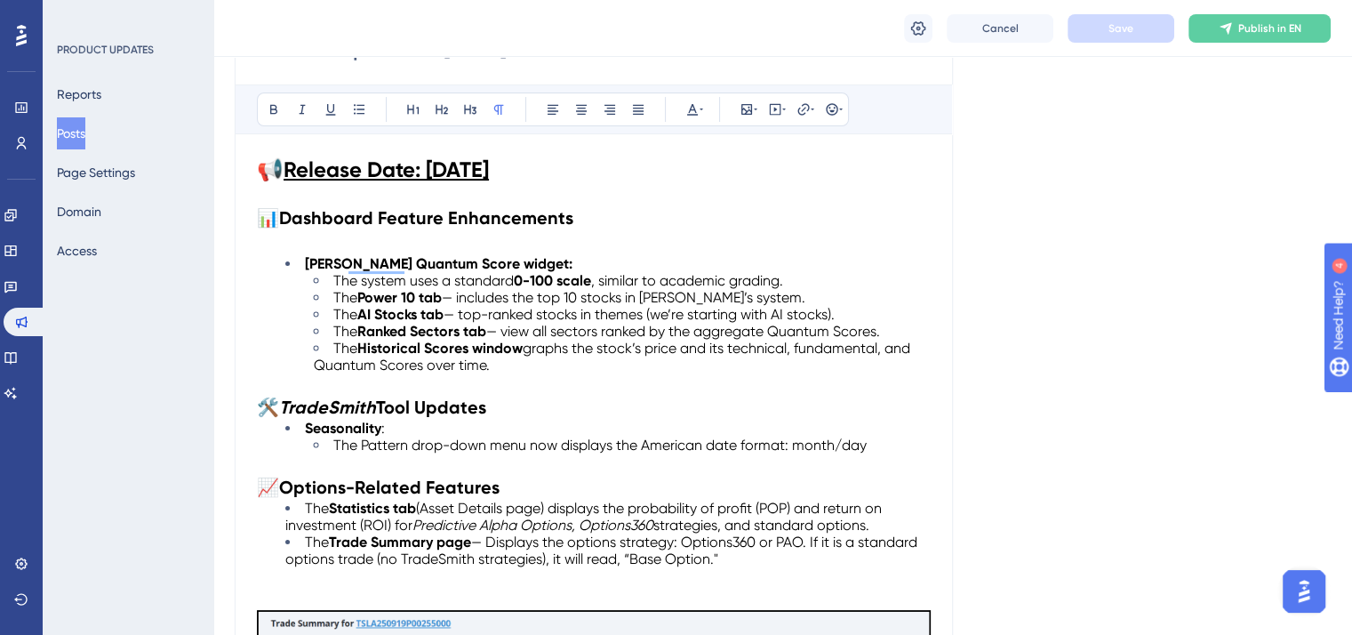
click at [265, 379] on p "To enrich screen reader interactions, please activate Accessibility in Grammarl…" at bounding box center [594, 383] width 674 height 21
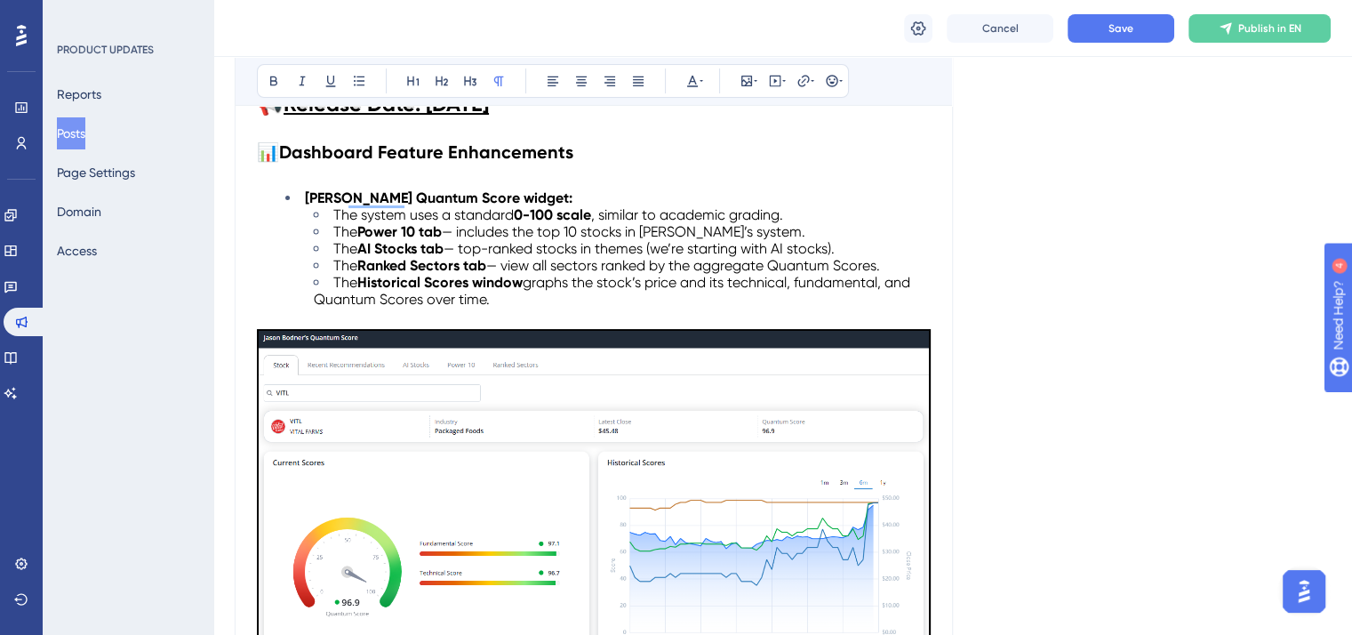
scroll to position [201, 0]
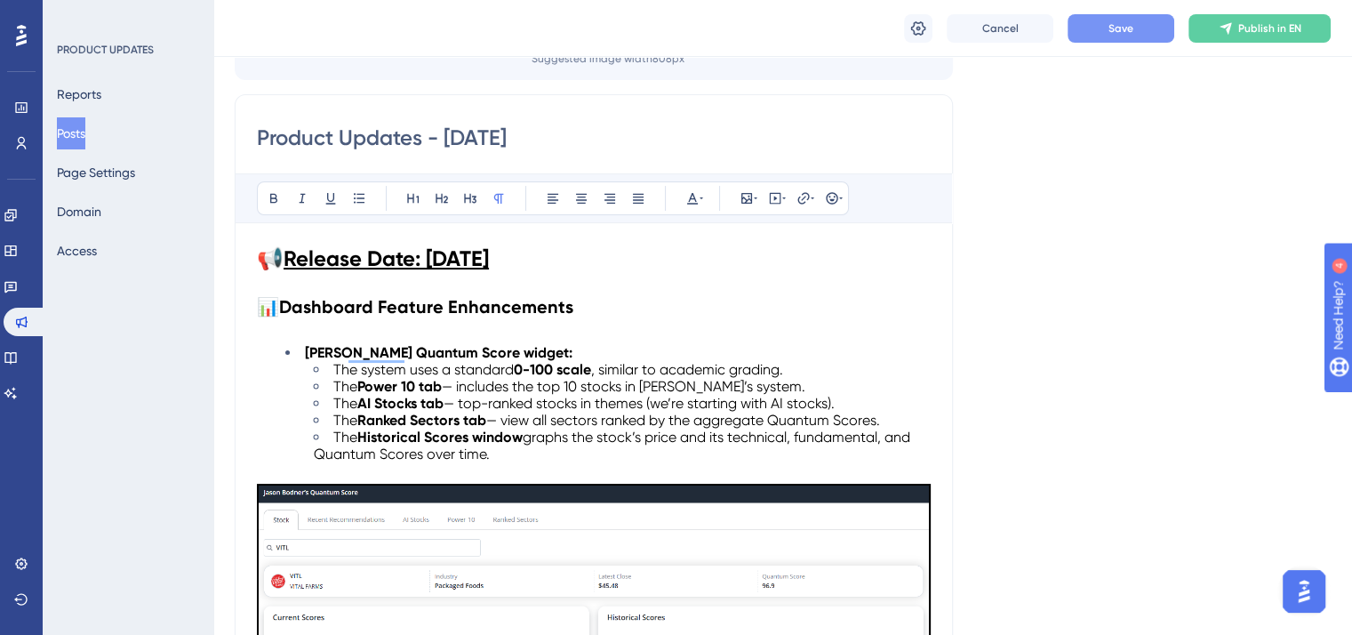
click at [1088, 29] on button "Save" at bounding box center [1121, 28] width 107 height 28
